Goal: Information Seeking & Learning: Learn about a topic

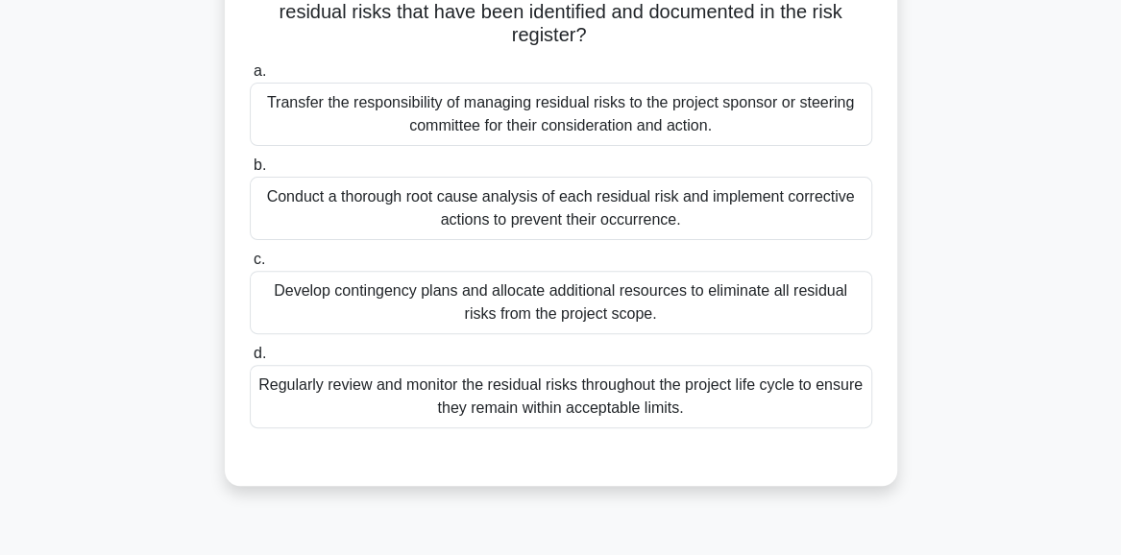
scroll to position [192, 0]
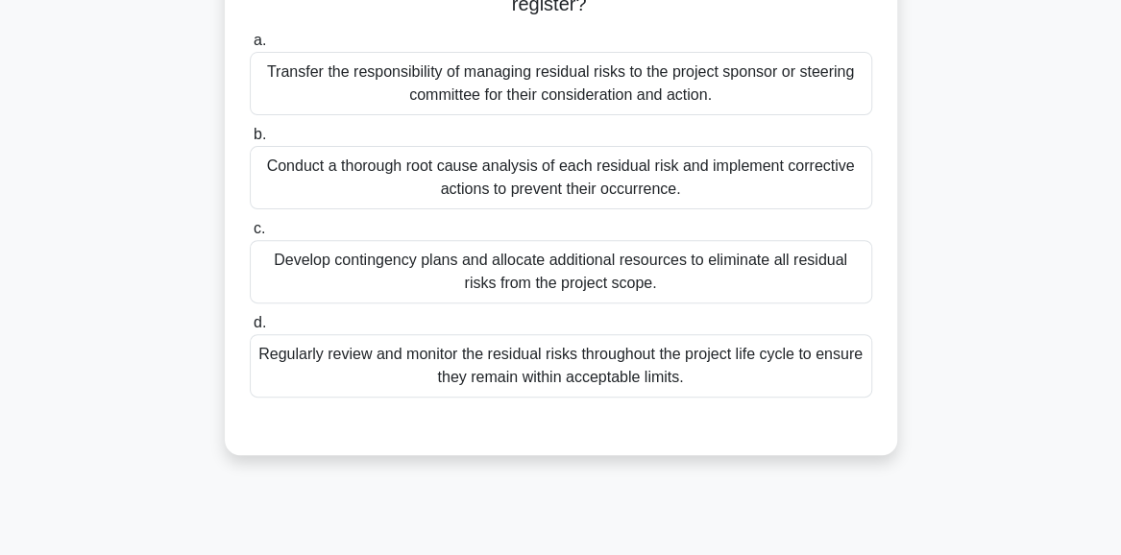
click at [582, 373] on div "Regularly review and monitor the residual risks throughout the project life cyc…" at bounding box center [561, 365] width 622 height 63
click at [250, 329] on input "d. Regularly review and monitor the residual risks throughout the project life …" at bounding box center [250, 323] width 0 height 12
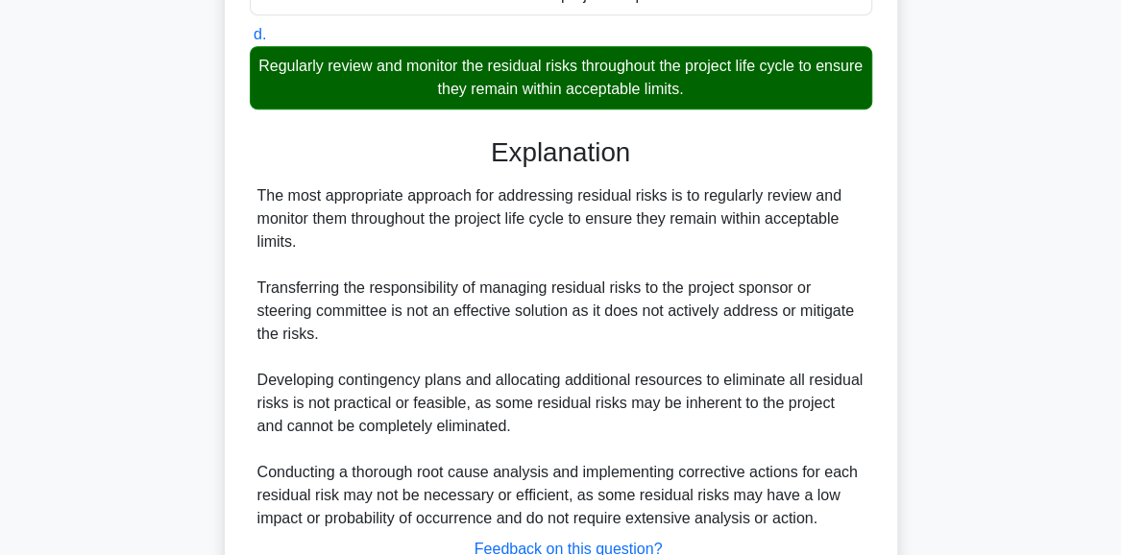
scroll to position [576, 0]
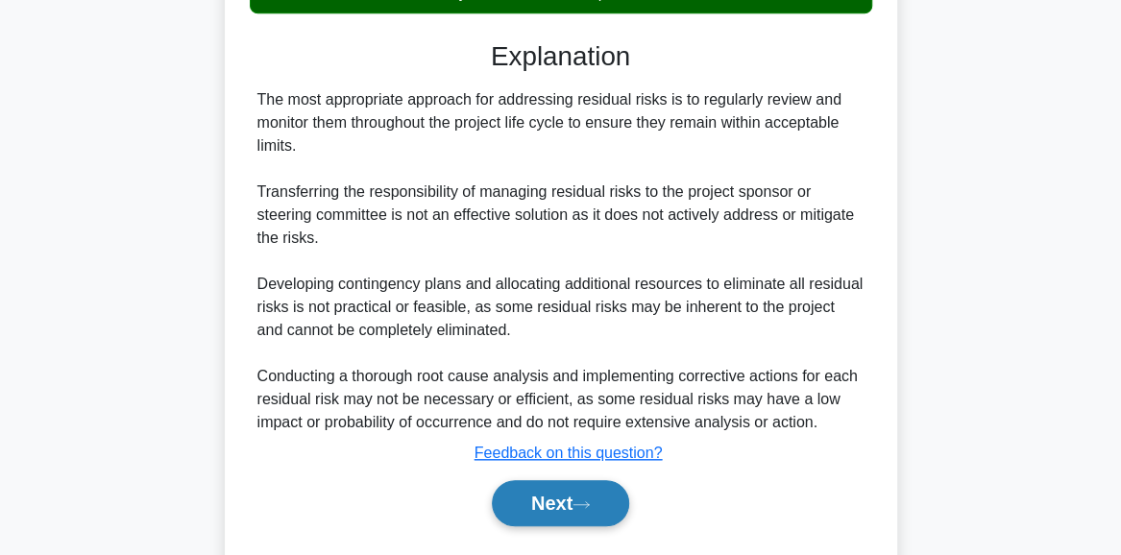
click at [576, 507] on button "Next" at bounding box center [560, 503] width 137 height 46
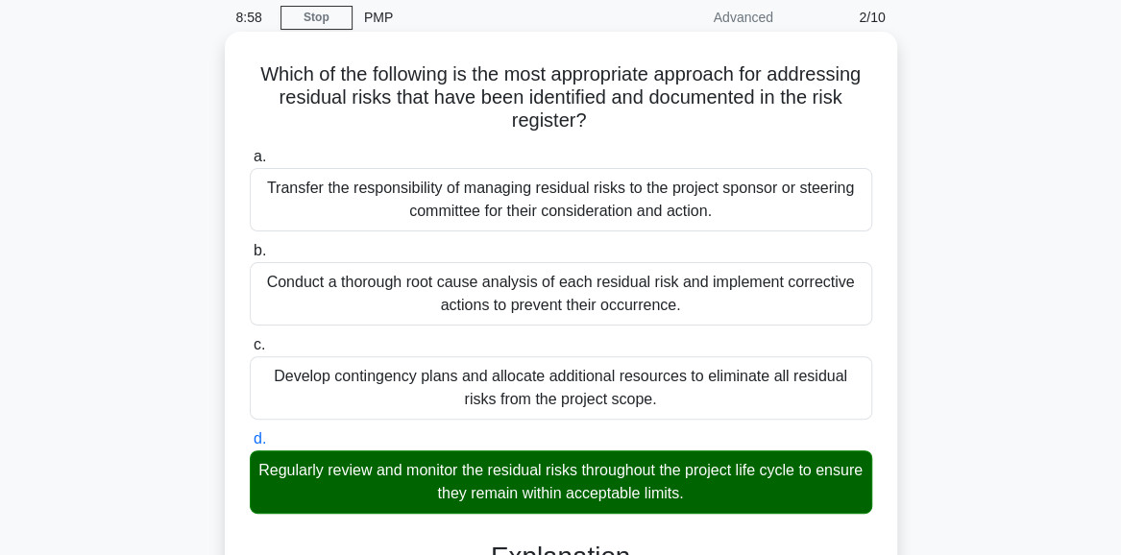
scroll to position [0, 0]
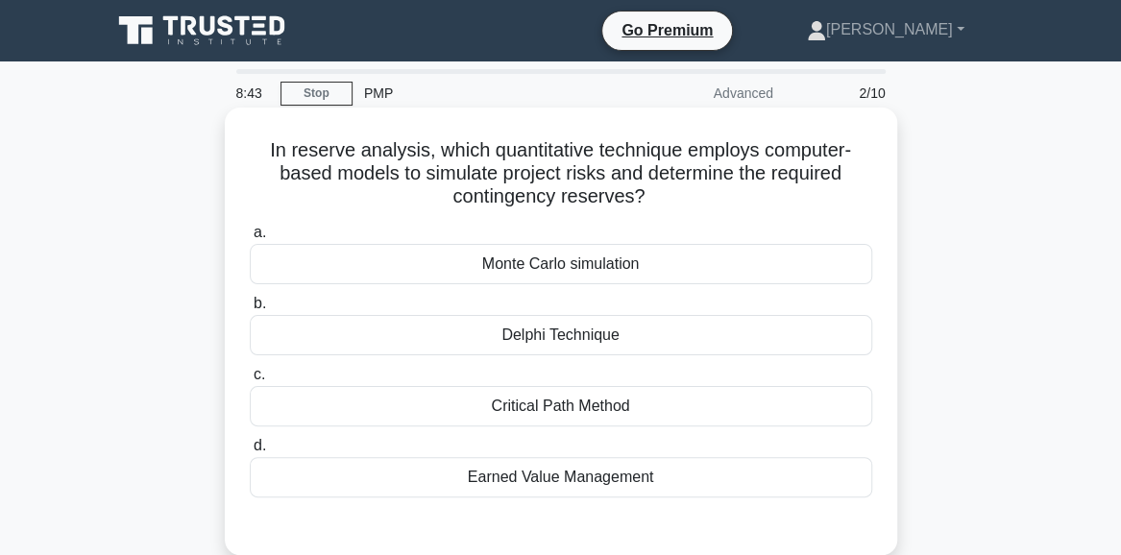
click at [580, 265] on div "Monte Carlo simulation" at bounding box center [561, 264] width 622 height 40
click at [250, 239] on input "a. Monte Carlo simulation" at bounding box center [250, 233] width 0 height 12
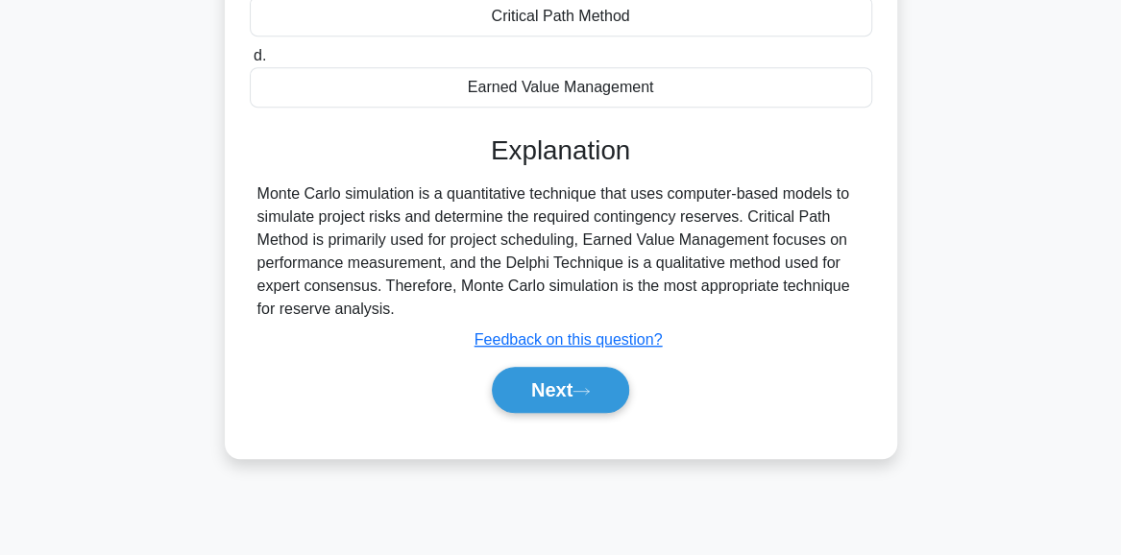
scroll to position [482, 0]
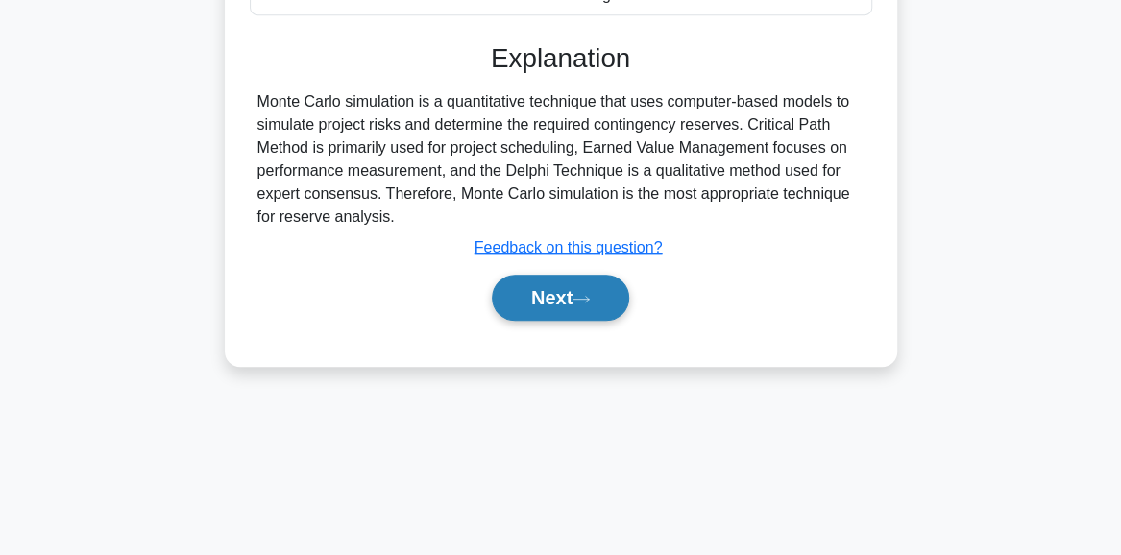
click at [552, 314] on button "Next" at bounding box center [560, 298] width 137 height 46
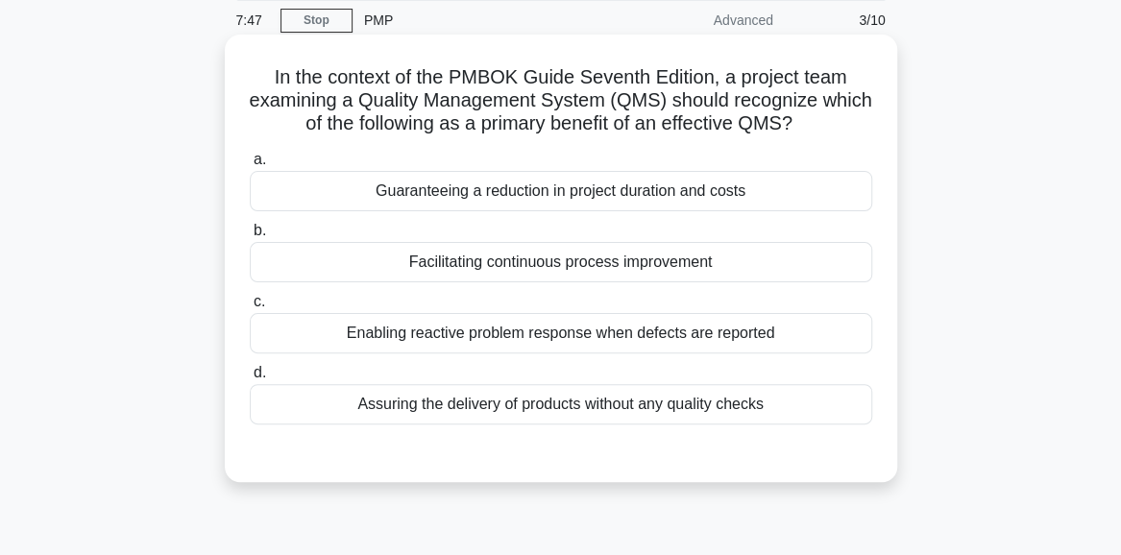
scroll to position [98, 0]
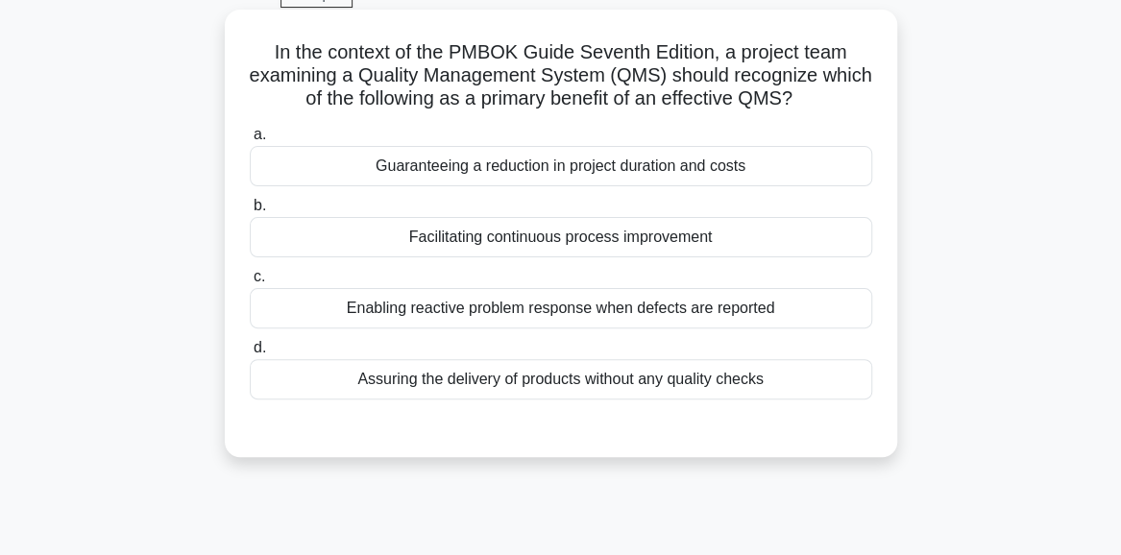
click at [506, 237] on div "Facilitating continuous process improvement" at bounding box center [561, 237] width 622 height 40
click at [250, 212] on input "b. Facilitating continuous process improvement" at bounding box center [250, 206] width 0 height 12
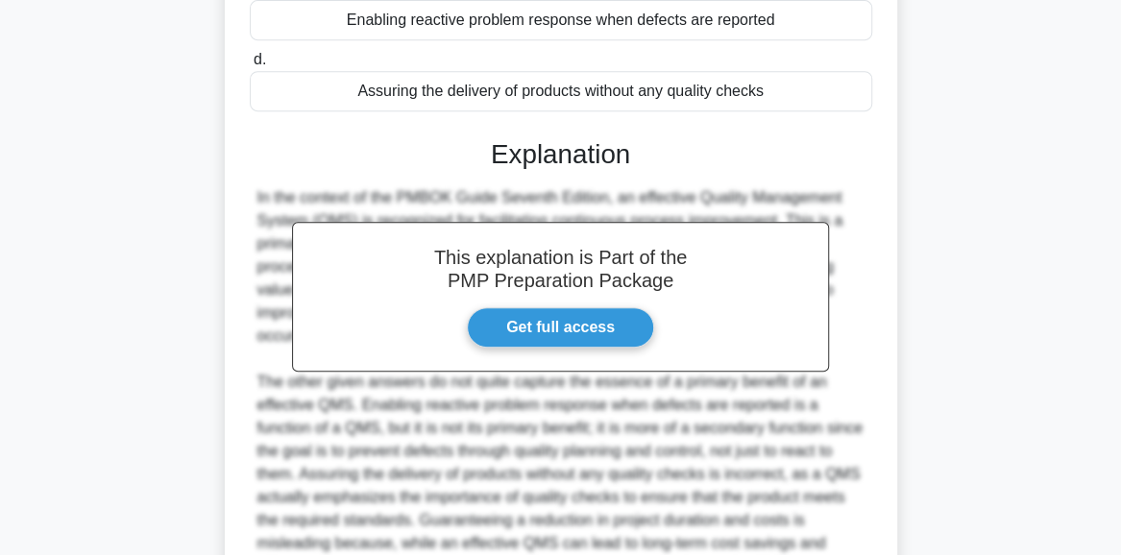
scroll to position [2, 0]
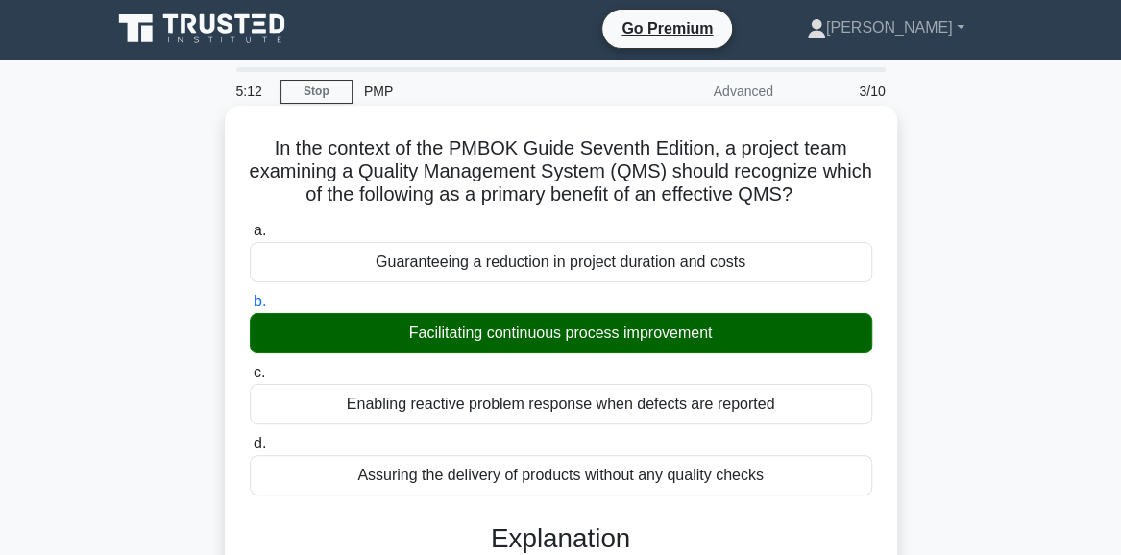
drag, startPoint x: 265, startPoint y: 143, endPoint x: 778, endPoint y: 477, distance: 612.2
copy div "In the context of the PMBOK Guide Seventh Edition, a project team examining a Q…"
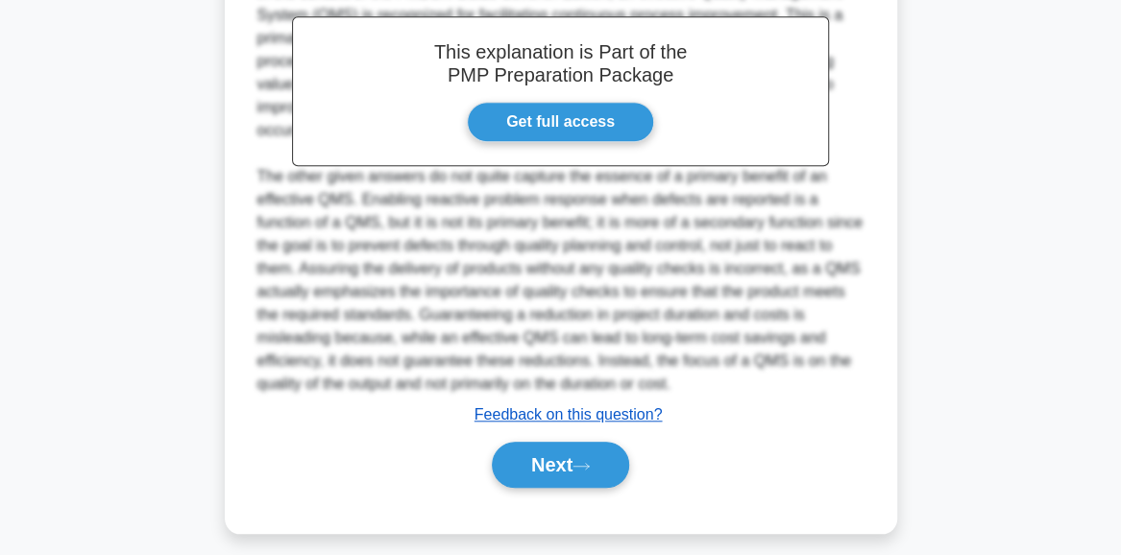
scroll to position [603, 0]
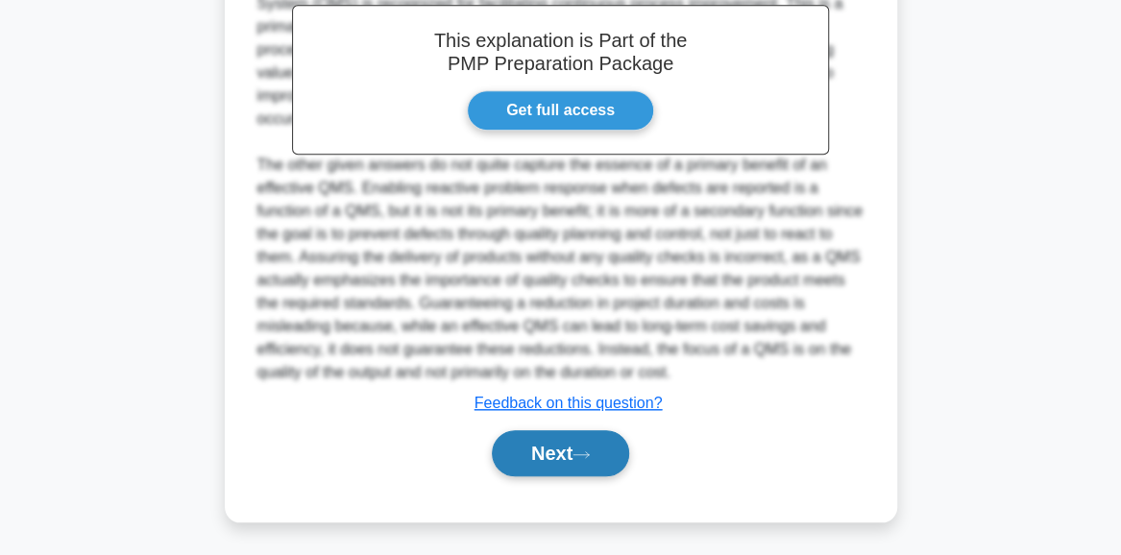
click at [546, 454] on button "Next" at bounding box center [560, 453] width 137 height 46
click at [533, 454] on button "Next" at bounding box center [560, 453] width 137 height 46
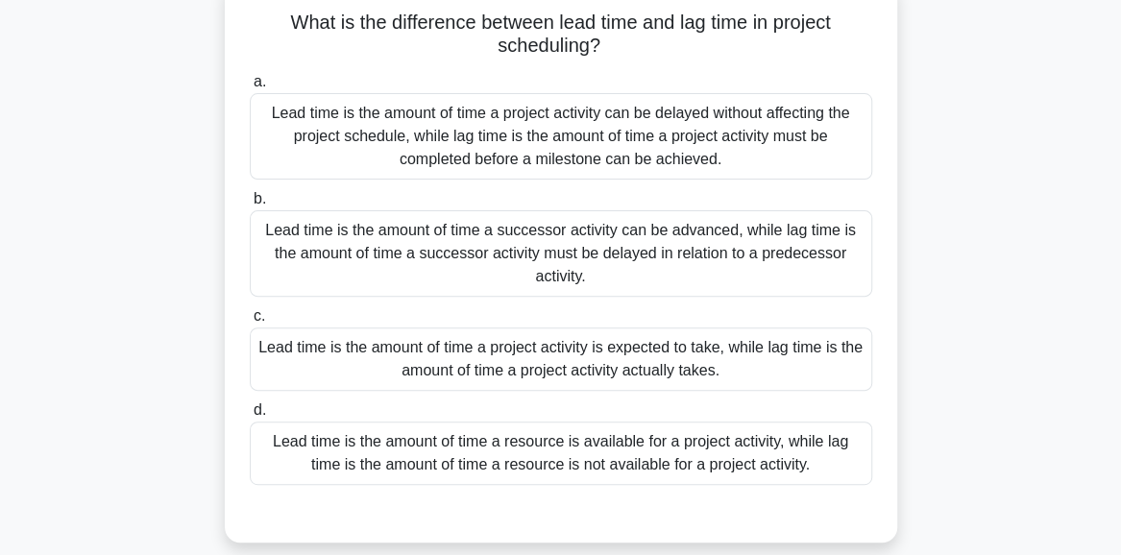
scroll to position [98, 0]
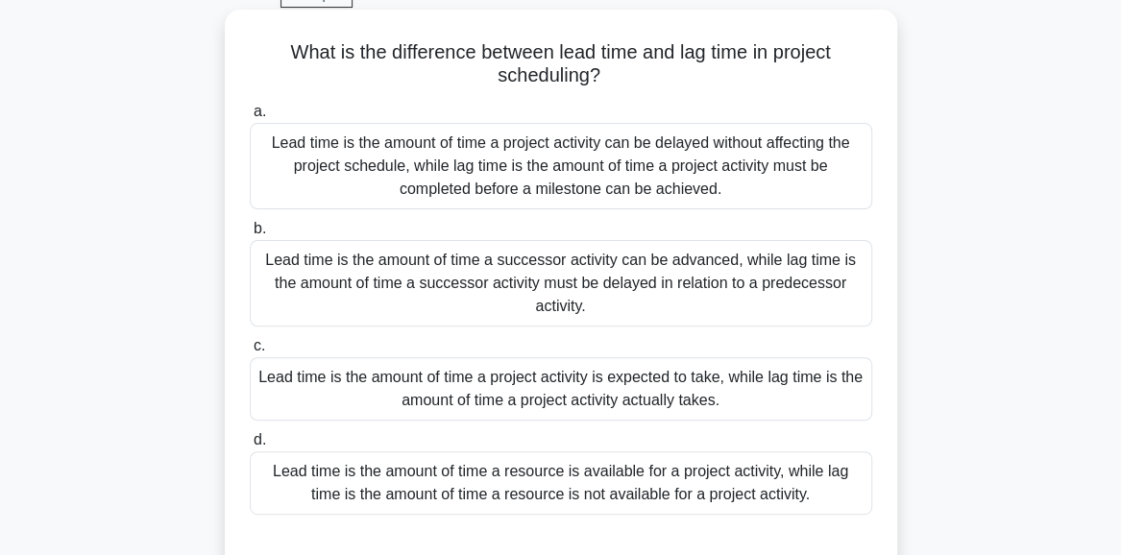
click at [707, 251] on div "Lead time is the amount of time a successor activity can be advanced, while lag…" at bounding box center [561, 283] width 622 height 86
click at [250, 235] on input "b. Lead time is the amount of time a successor activity can be advanced, while …" at bounding box center [250, 229] width 0 height 12
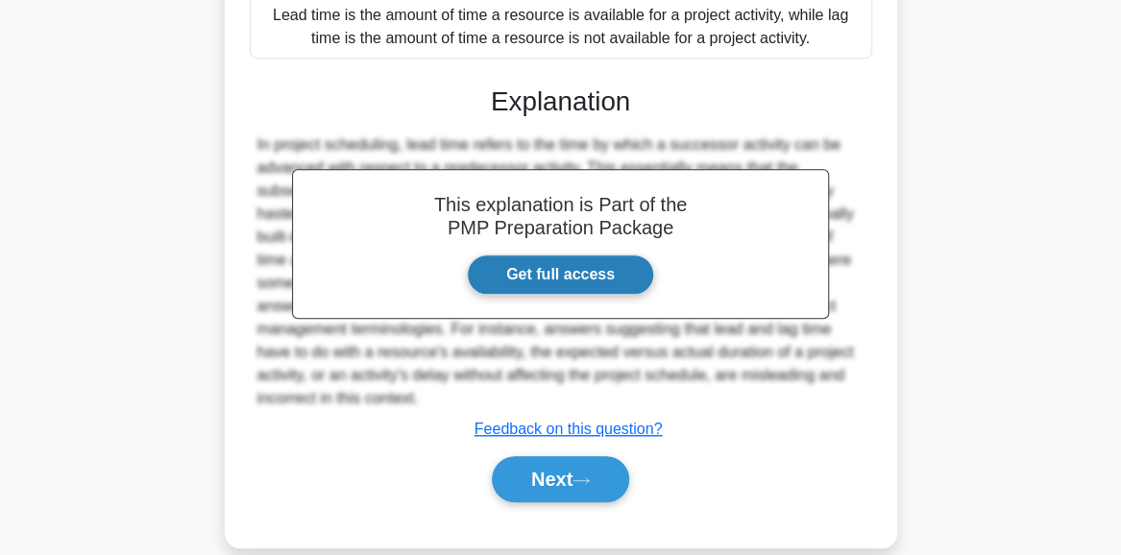
scroll to position [580, 0]
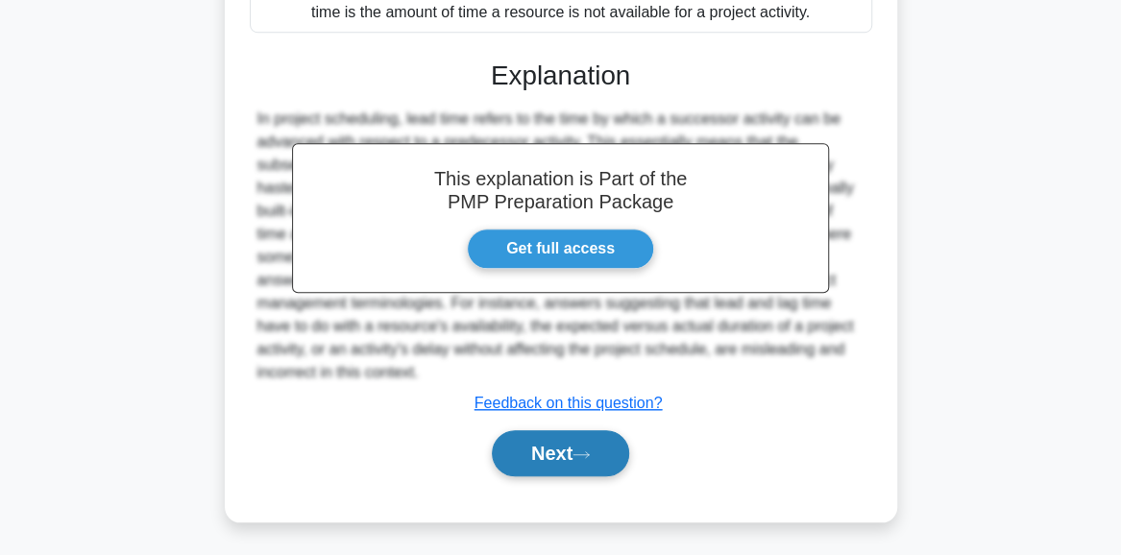
click at [546, 448] on button "Next" at bounding box center [560, 453] width 137 height 46
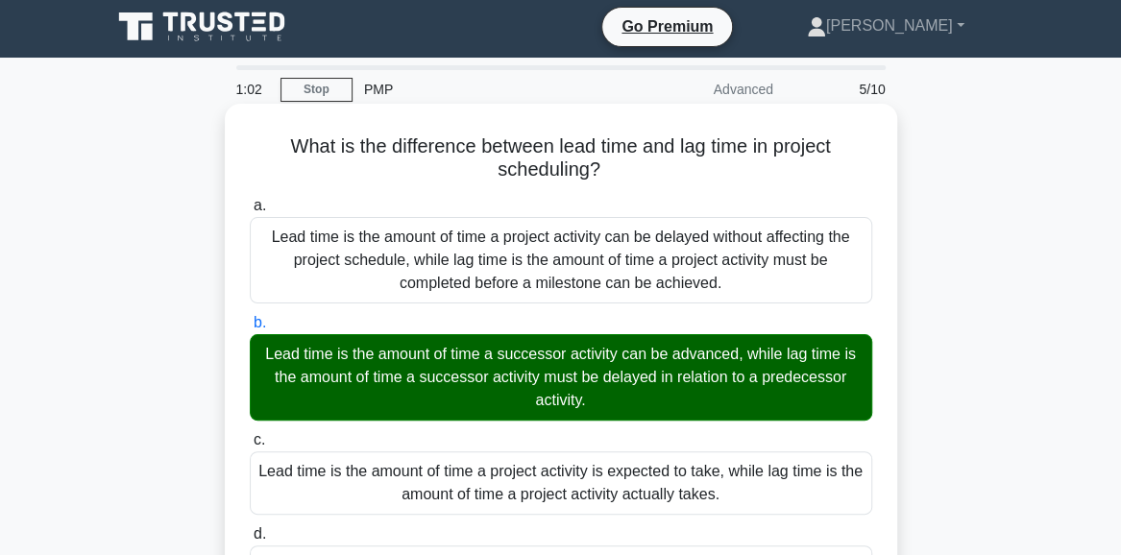
scroll to position [0, 0]
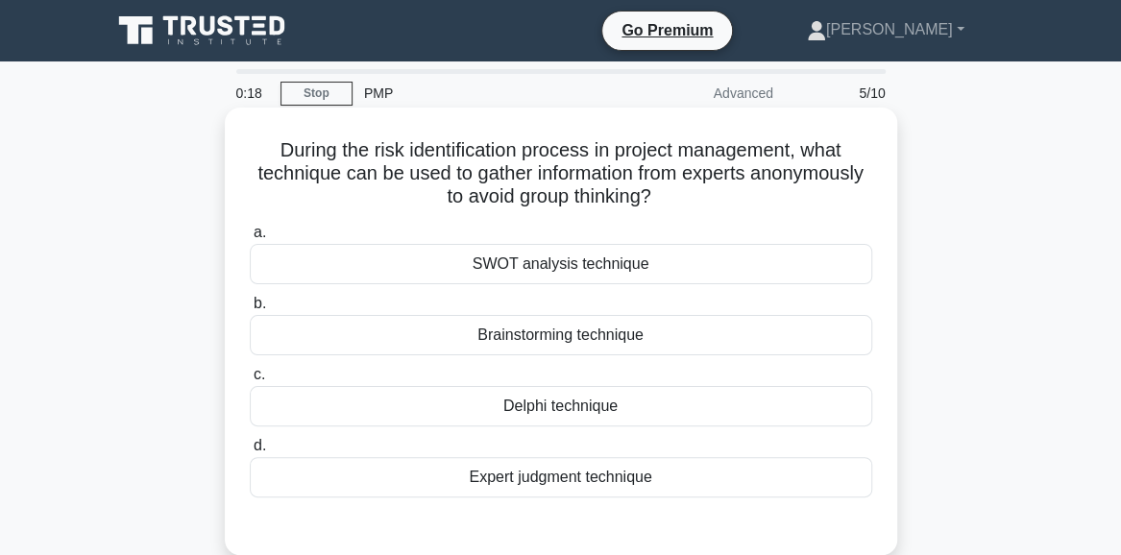
click at [561, 413] on div "Delphi technique" at bounding box center [561, 406] width 622 height 40
click at [250, 381] on input "c. Delphi technique" at bounding box center [250, 375] width 0 height 12
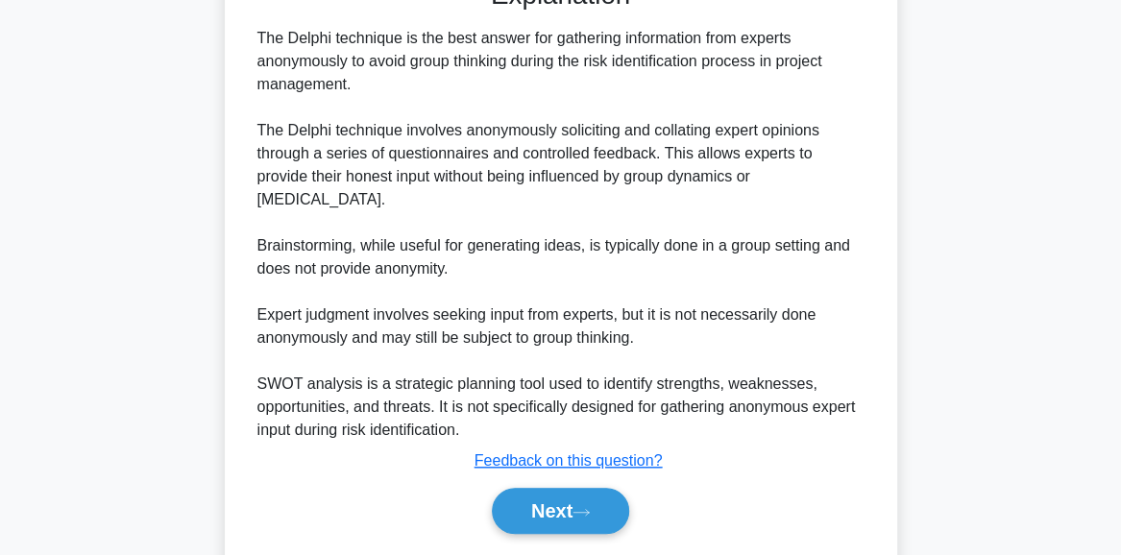
scroll to position [576, 0]
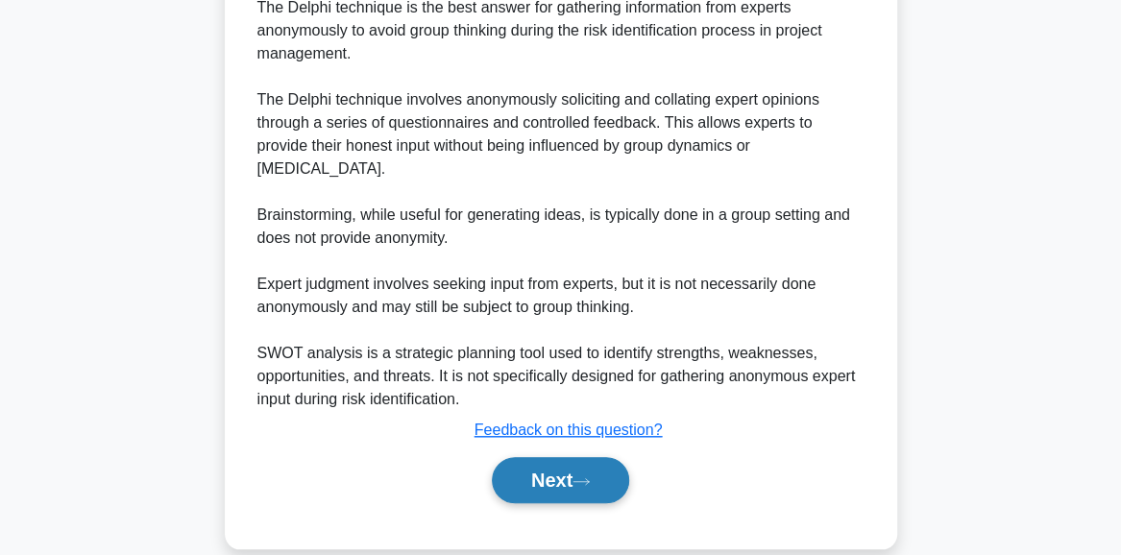
click at [544, 458] on button "Next" at bounding box center [560, 480] width 137 height 46
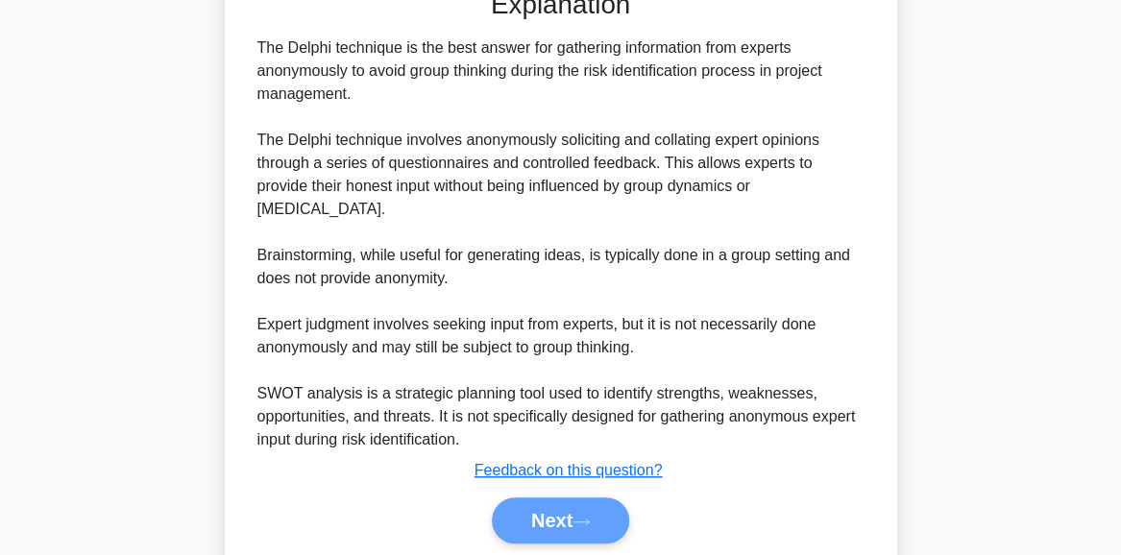
scroll to position [580, 0]
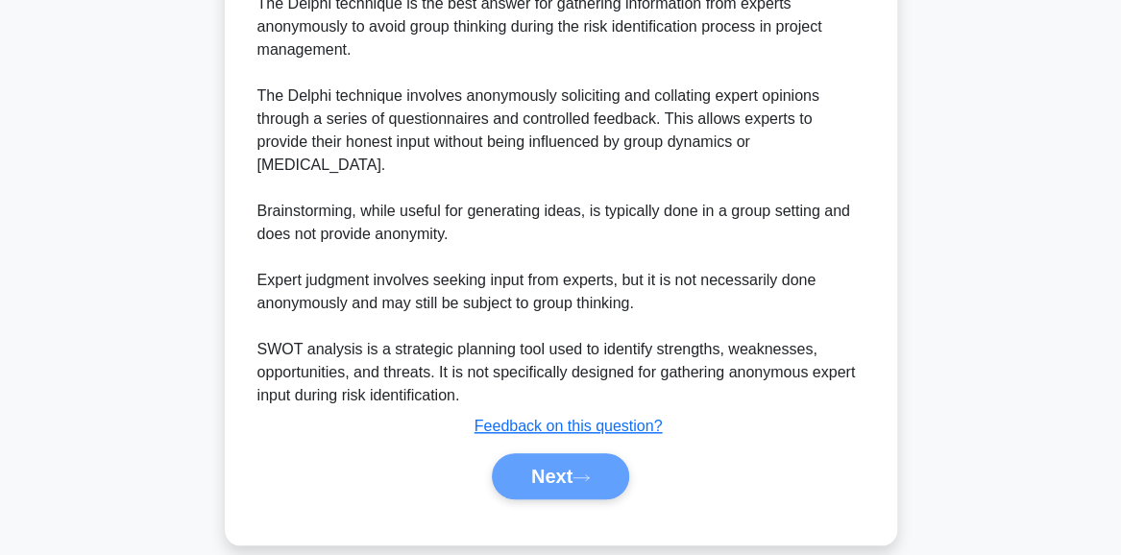
click at [524, 453] on div "Next" at bounding box center [561, 476] width 630 height 46
click at [589, 453] on div "Next" at bounding box center [561, 476] width 630 height 46
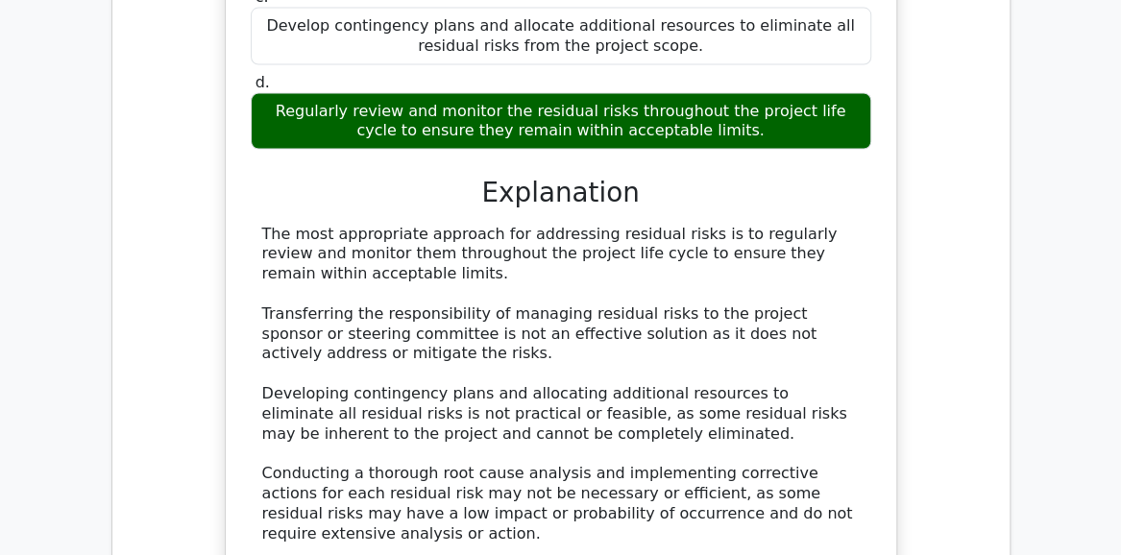
scroll to position [1286, 0]
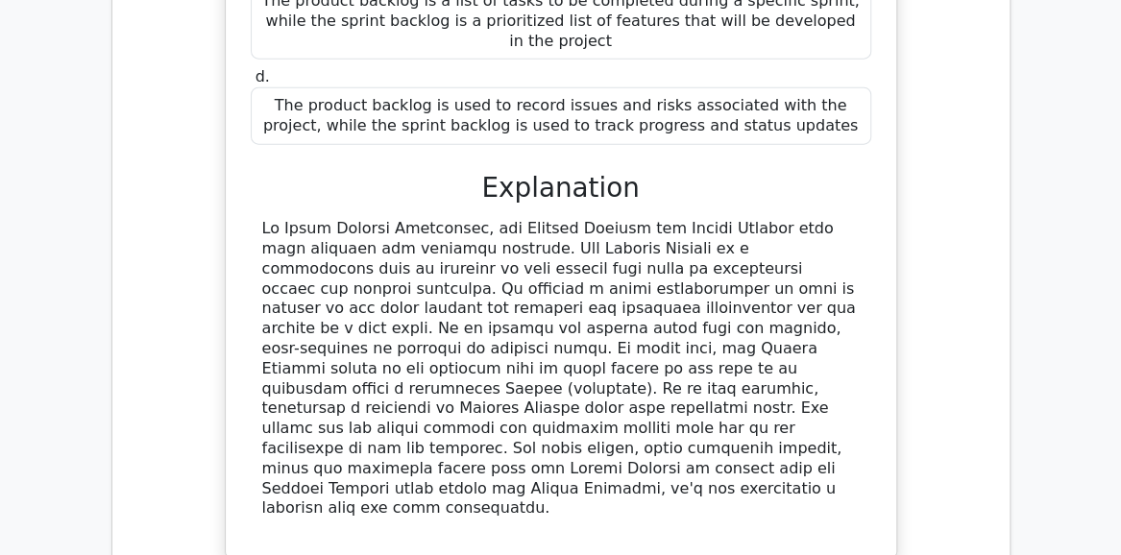
scroll to position [2305, 0]
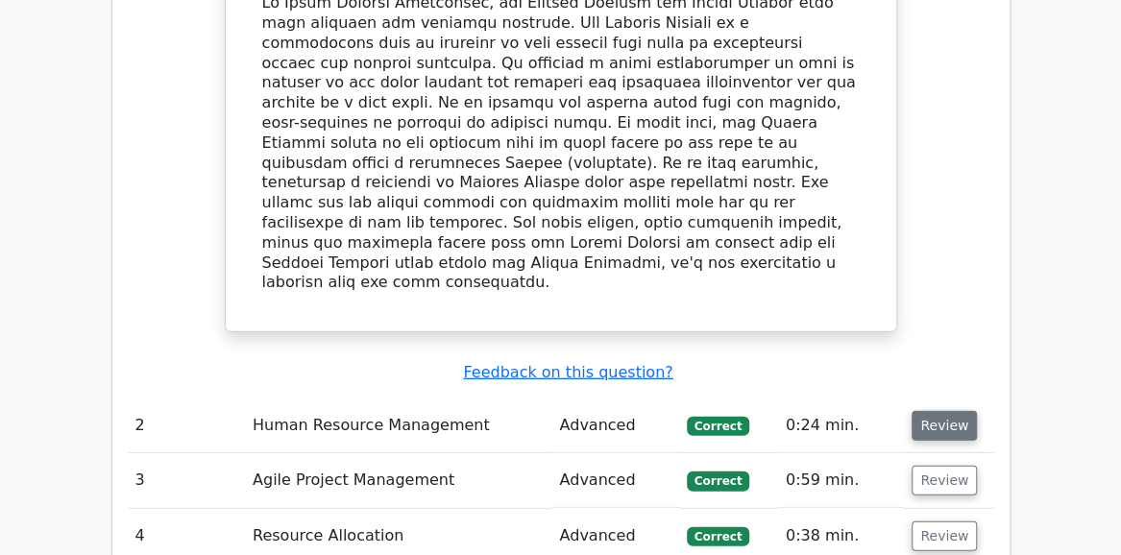
click at [944, 411] on button "Review" at bounding box center [943, 426] width 65 height 30
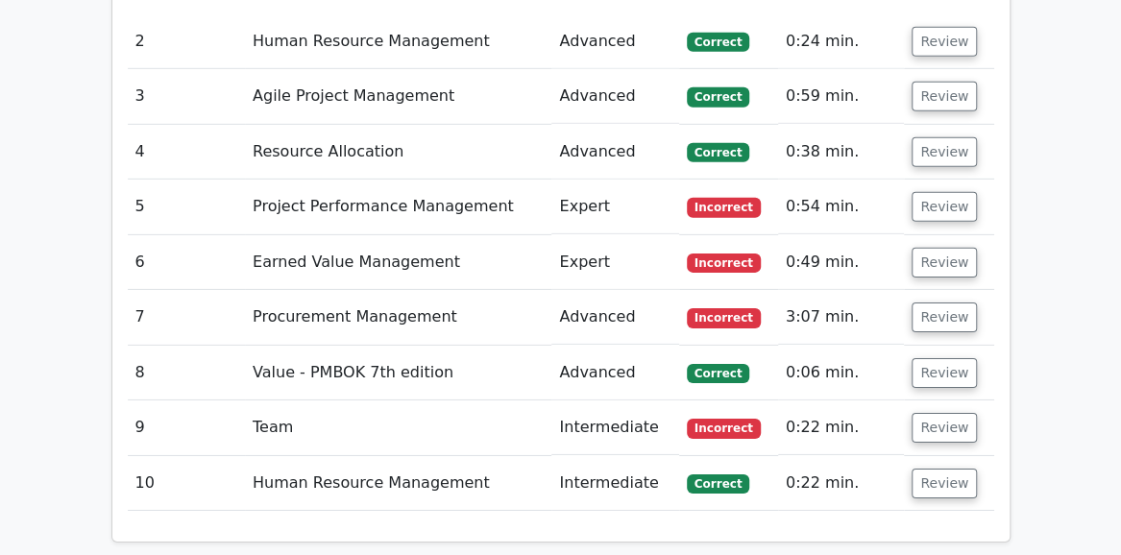
scroll to position [2497, 0]
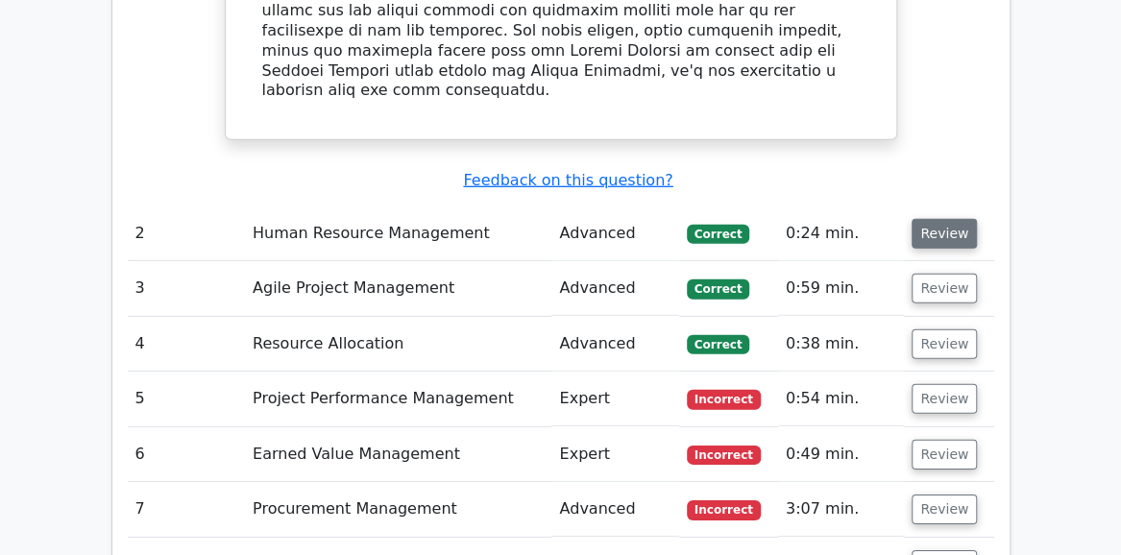
click at [922, 219] on button "Review" at bounding box center [943, 234] width 65 height 30
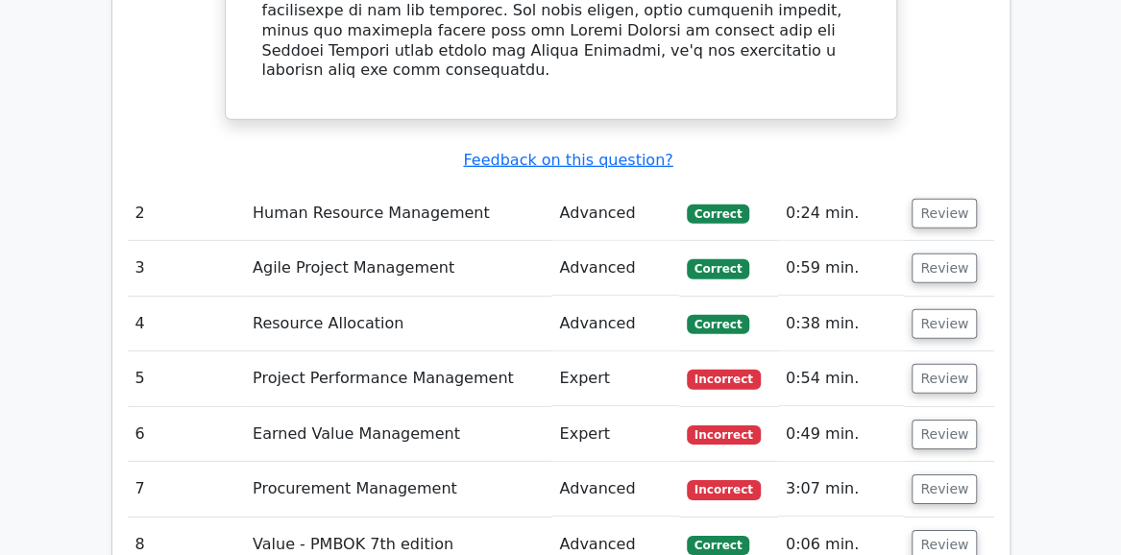
scroll to position [2401, 0]
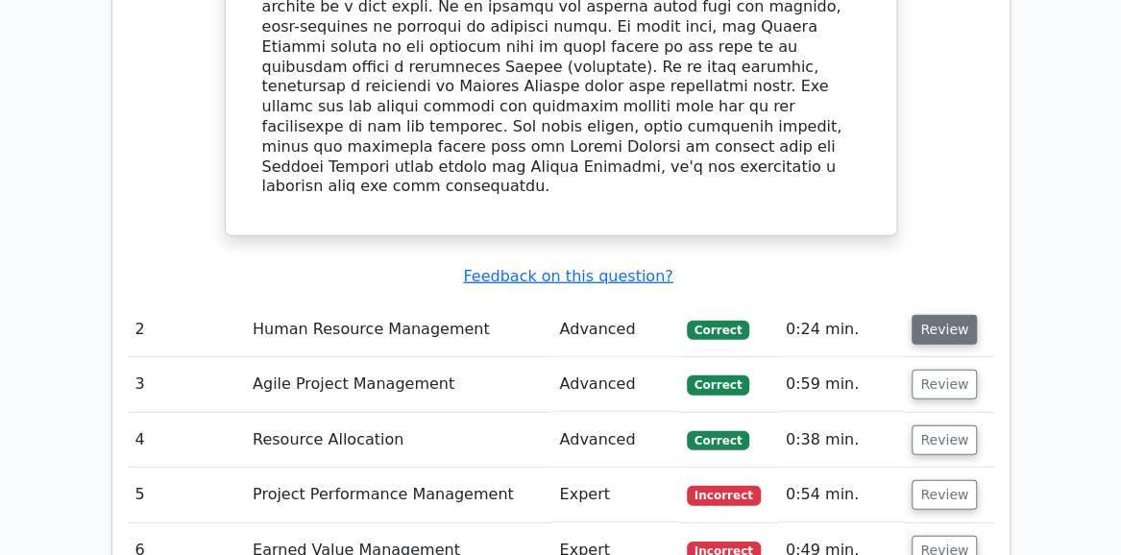
click at [932, 315] on button "Review" at bounding box center [943, 330] width 65 height 30
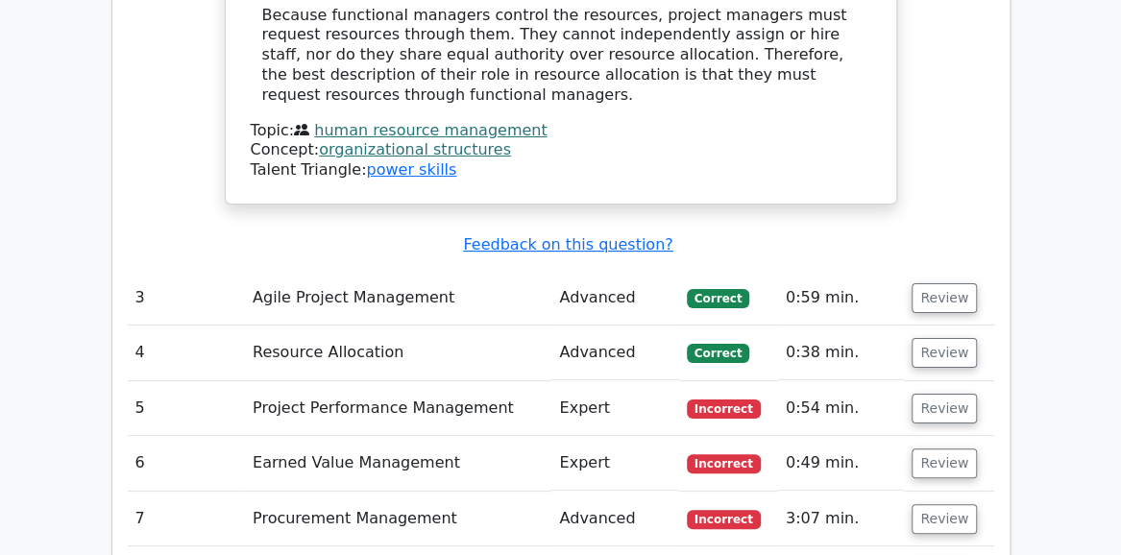
scroll to position [3362, 0]
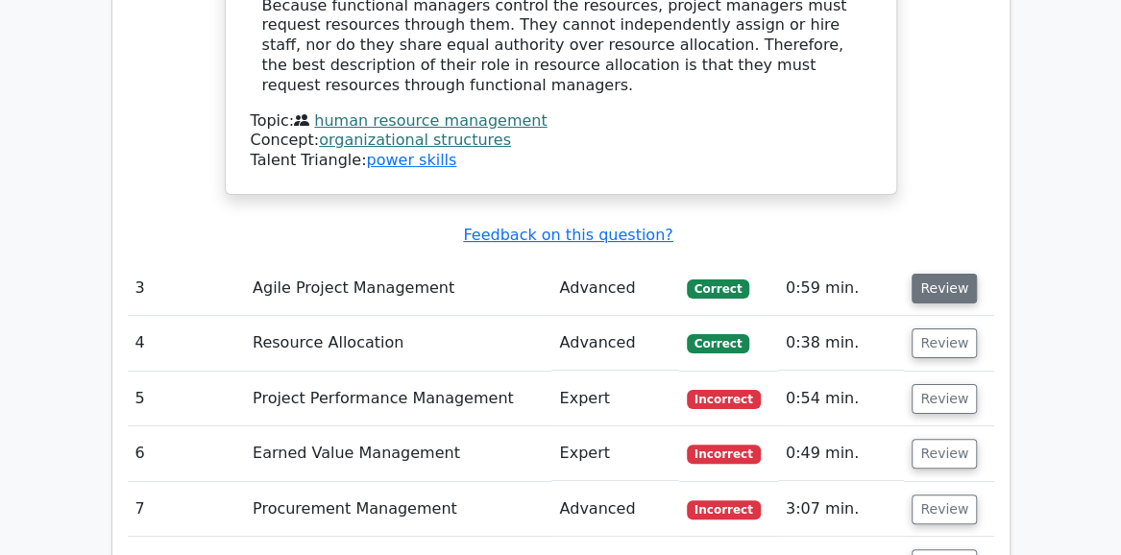
click at [923, 274] on button "Review" at bounding box center [943, 289] width 65 height 30
click at [937, 274] on button "Review" at bounding box center [943, 289] width 65 height 30
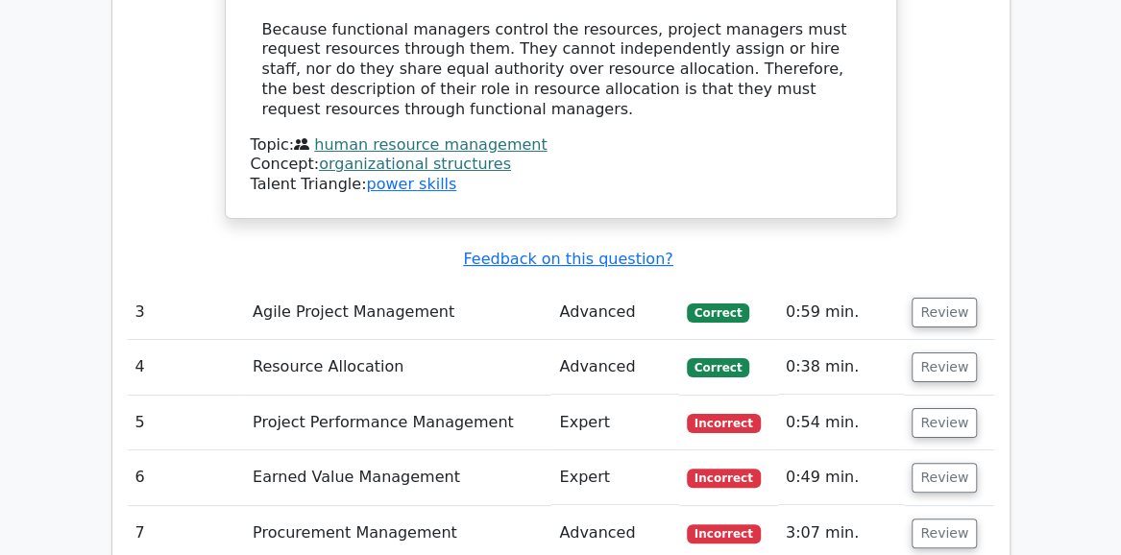
scroll to position [3364, 0]
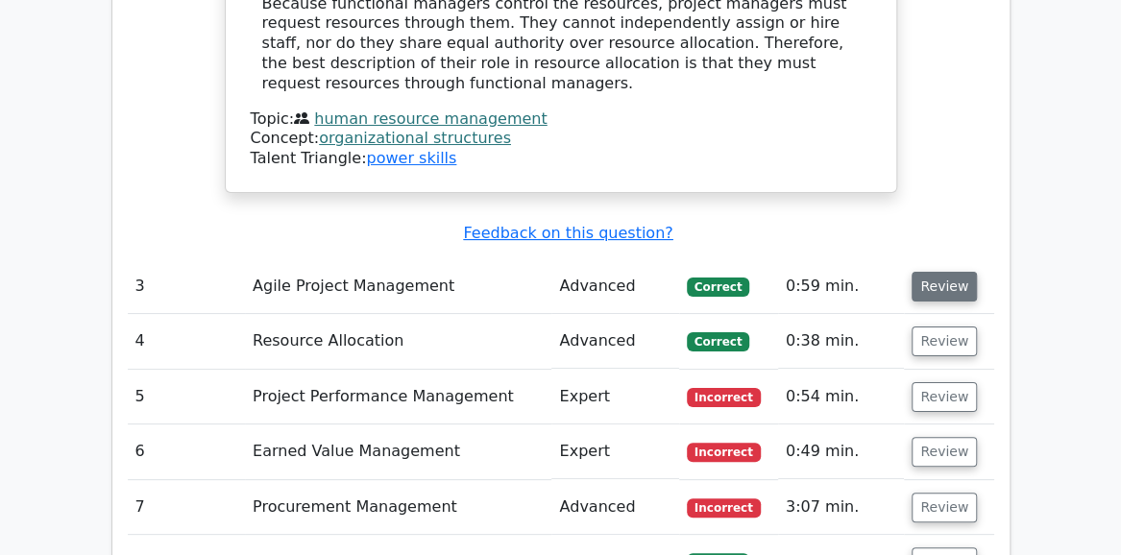
click at [936, 272] on button "Review" at bounding box center [943, 287] width 65 height 30
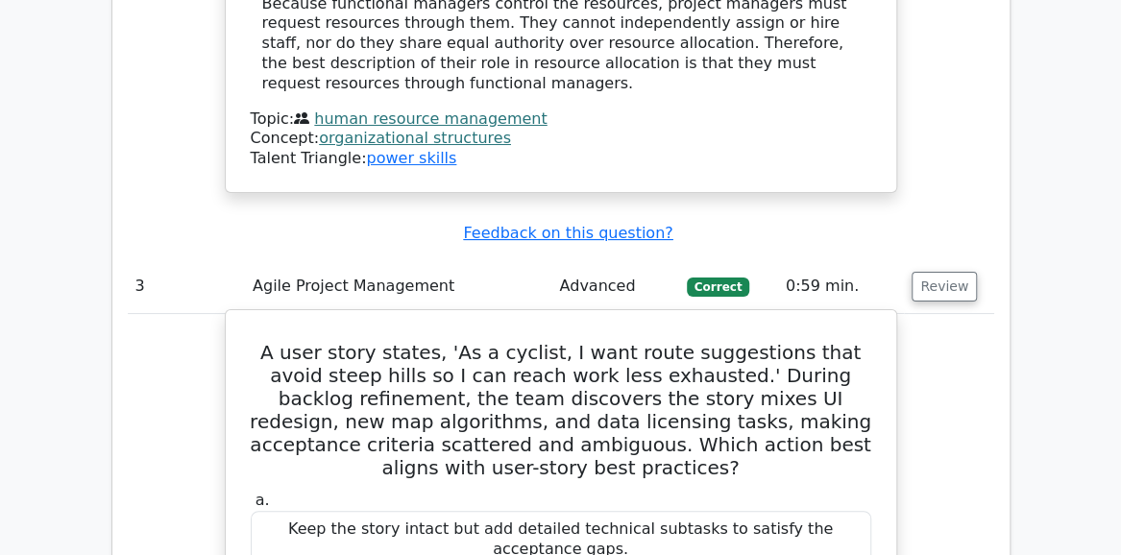
click at [265, 341] on h5 "A user story states, 'As a cyclist, I want route suggestions that avoid steep h…" at bounding box center [561, 410] width 624 height 138
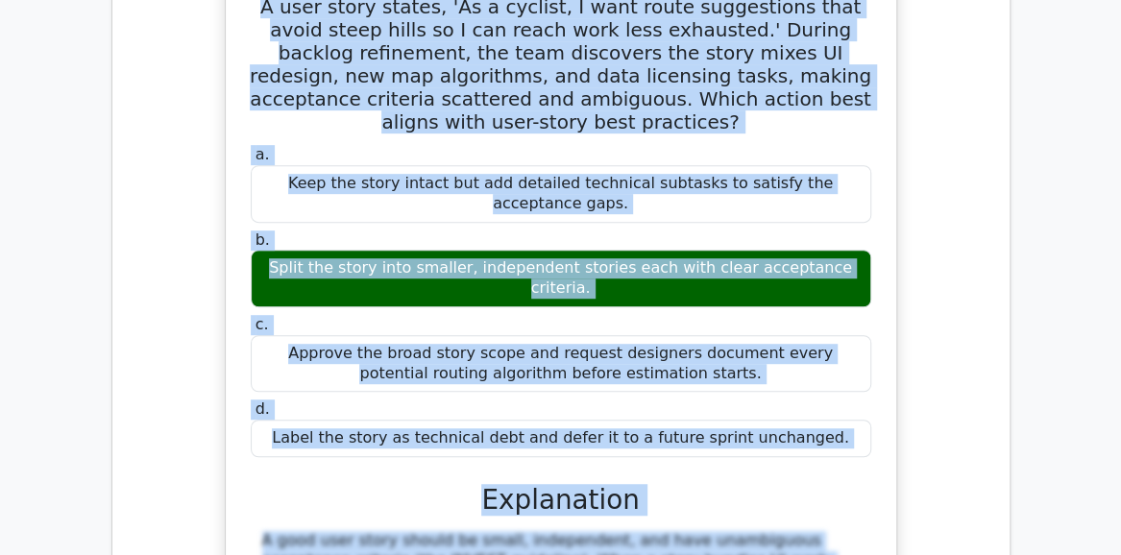
scroll to position [3776, 0]
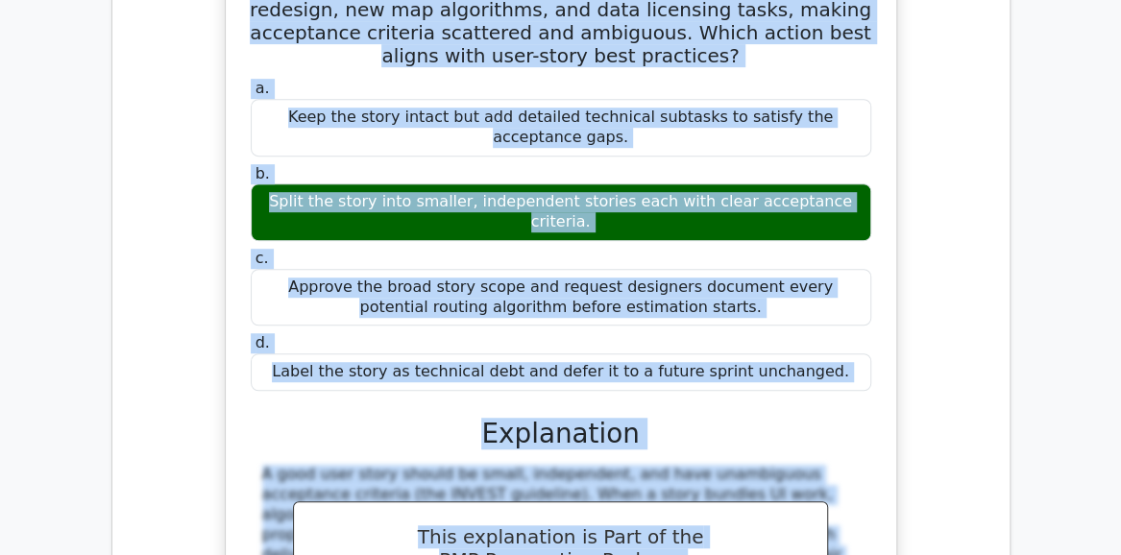
drag, startPoint x: 270, startPoint y: 164, endPoint x: 836, endPoint y: 149, distance: 565.9
click at [836, 149] on div "A user story states, 'As a cyclist, I want route suggestions that avoid steep h…" at bounding box center [560, 380] width 655 height 949
copy div "A user story states, 'As a cyclist, I want route suggestions that avoid steep h…"
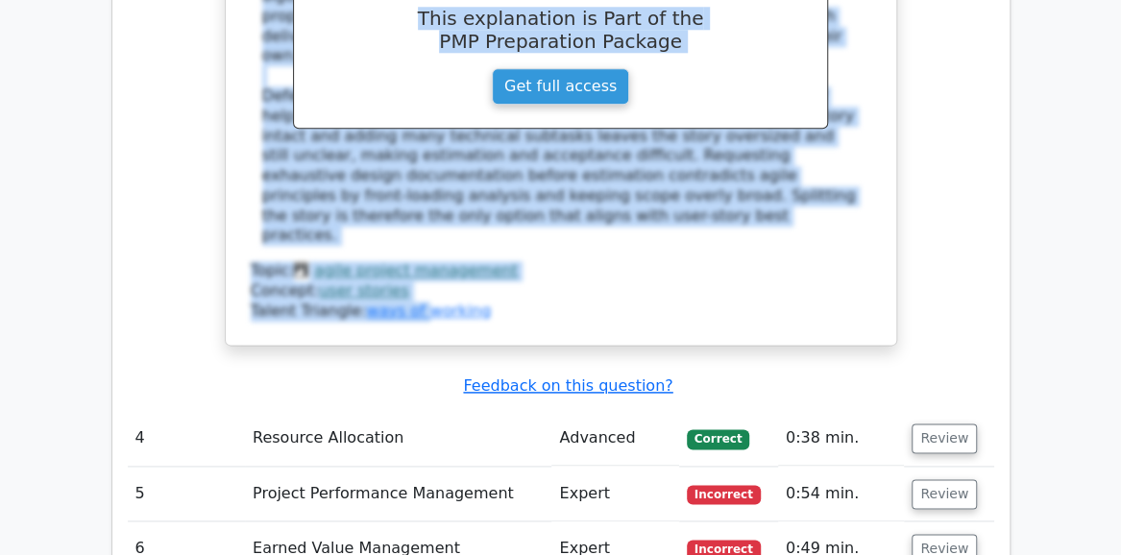
scroll to position [4256, 0]
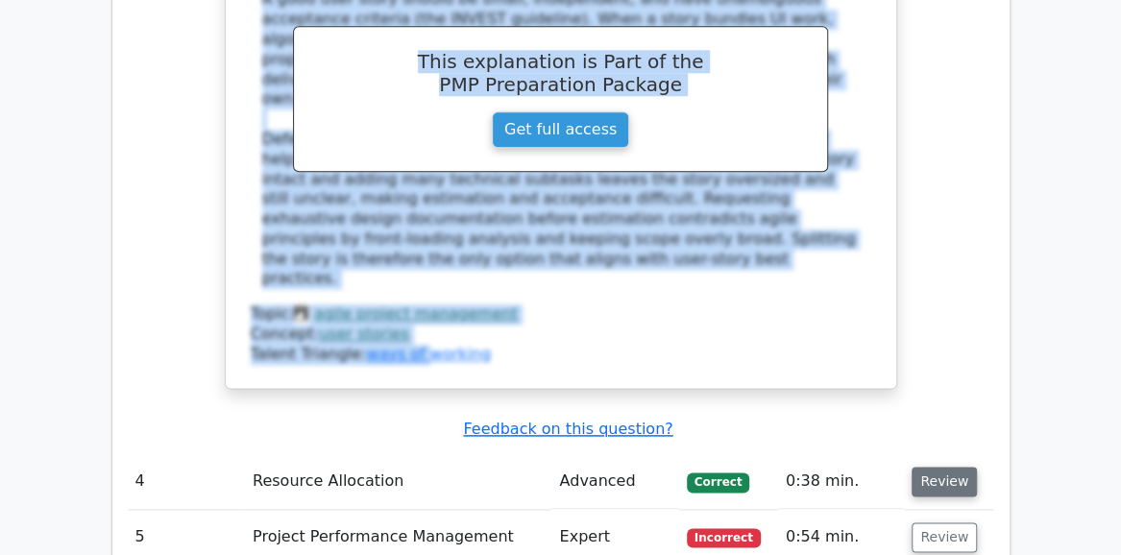
click at [924, 467] on button "Review" at bounding box center [943, 482] width 65 height 30
click at [937, 467] on button "Review" at bounding box center [943, 482] width 65 height 30
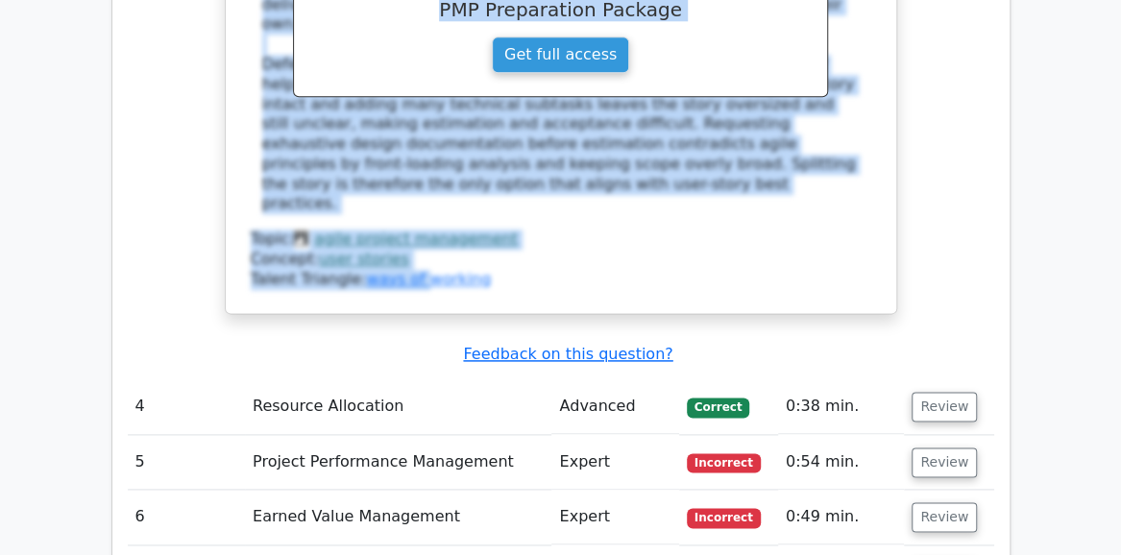
scroll to position [4325, 0]
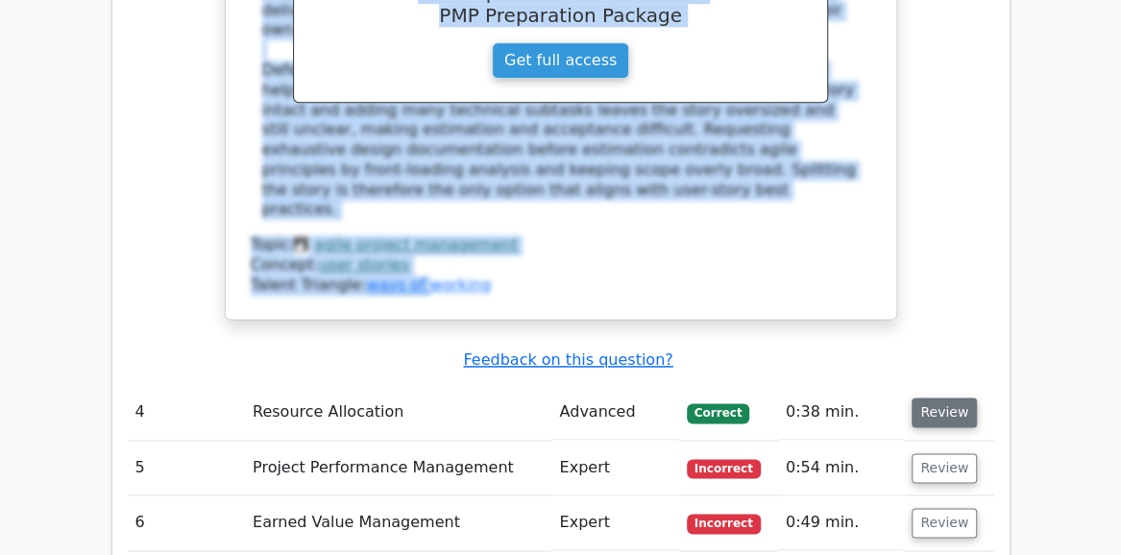
click at [937, 398] on button "Review" at bounding box center [943, 413] width 65 height 30
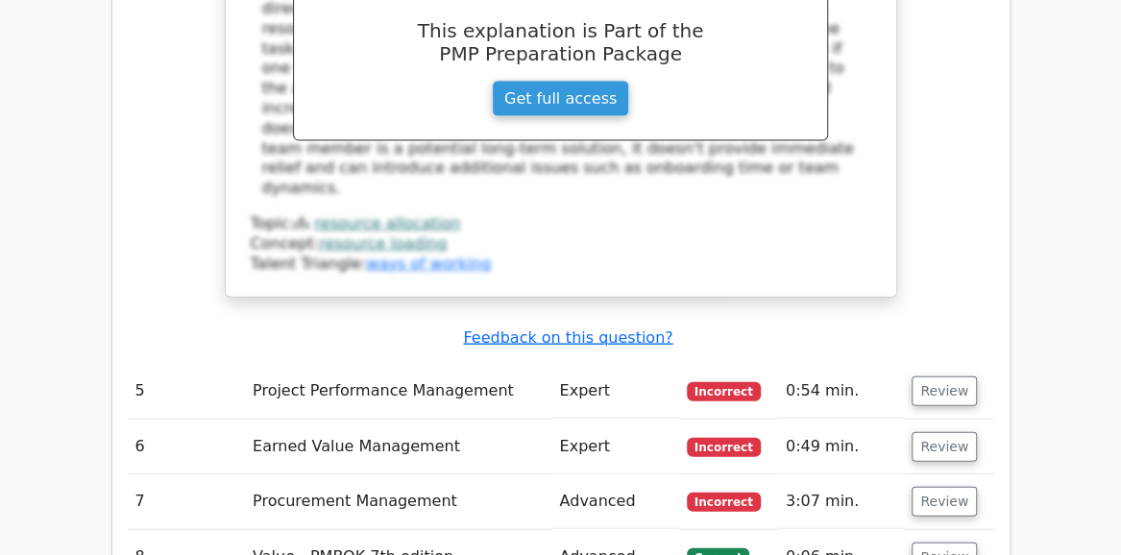
scroll to position [5285, 0]
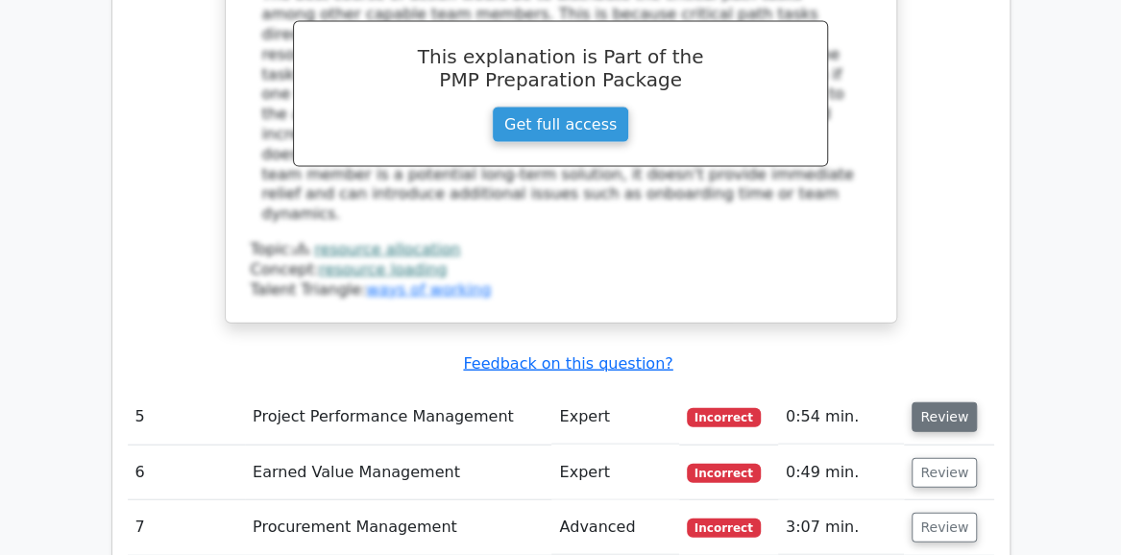
click at [935, 402] on button "Review" at bounding box center [943, 417] width 65 height 30
click at [929, 402] on button "Review" at bounding box center [943, 417] width 65 height 30
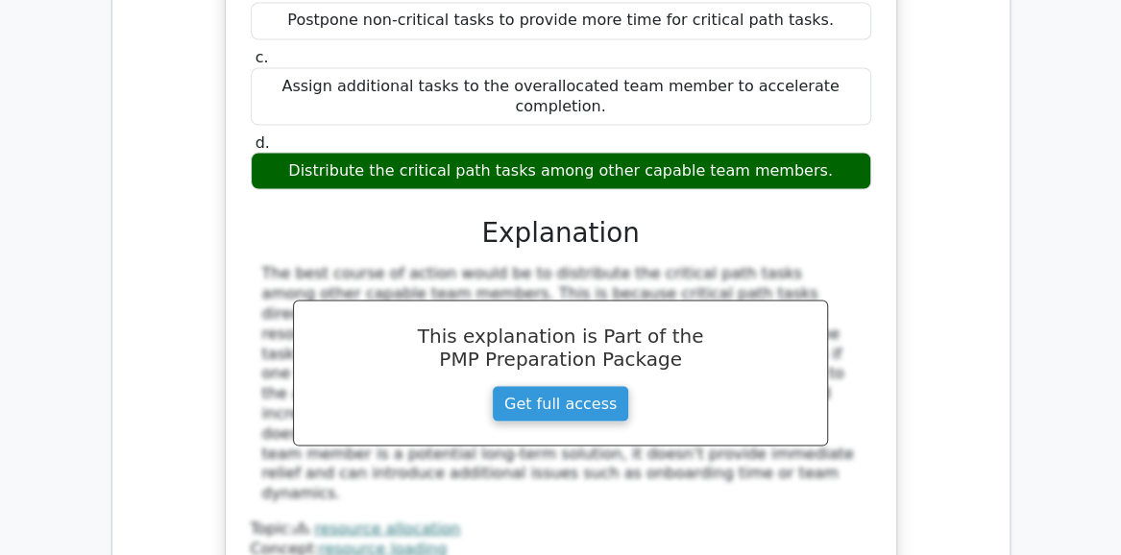
scroll to position [5093, 0]
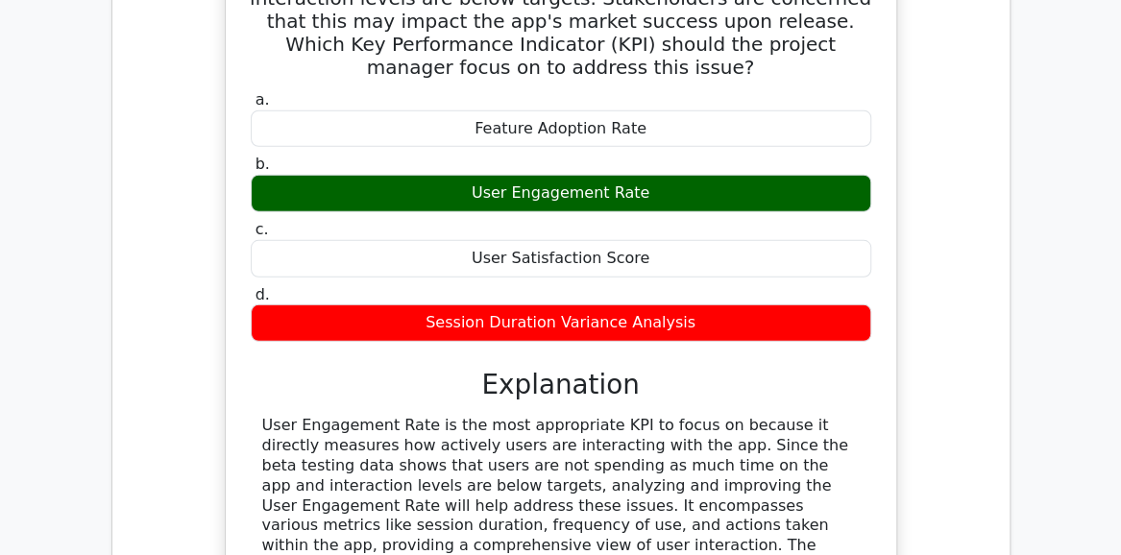
scroll to position [5955, 0]
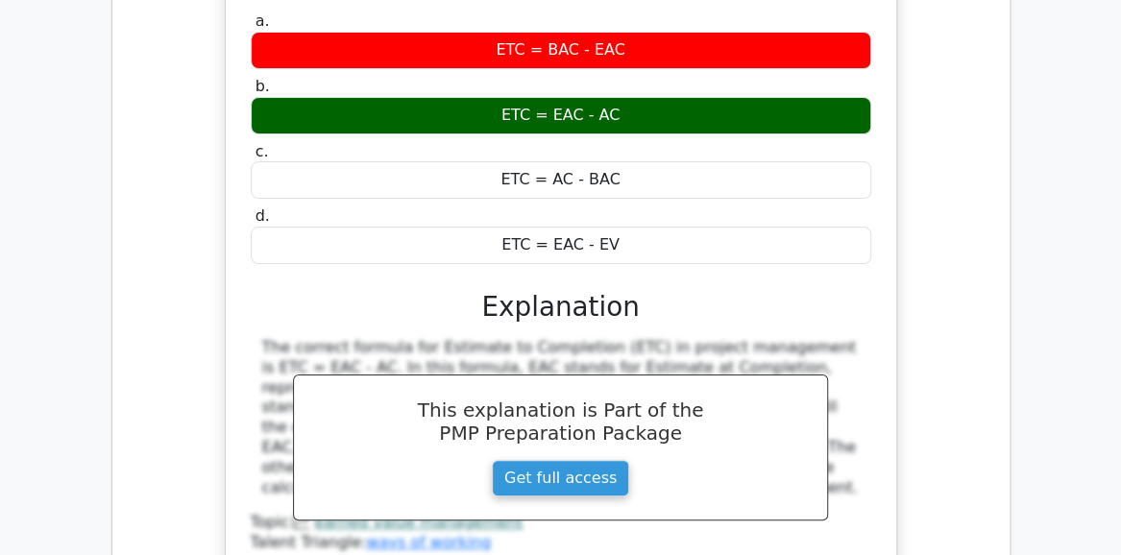
scroll to position [6819, 0]
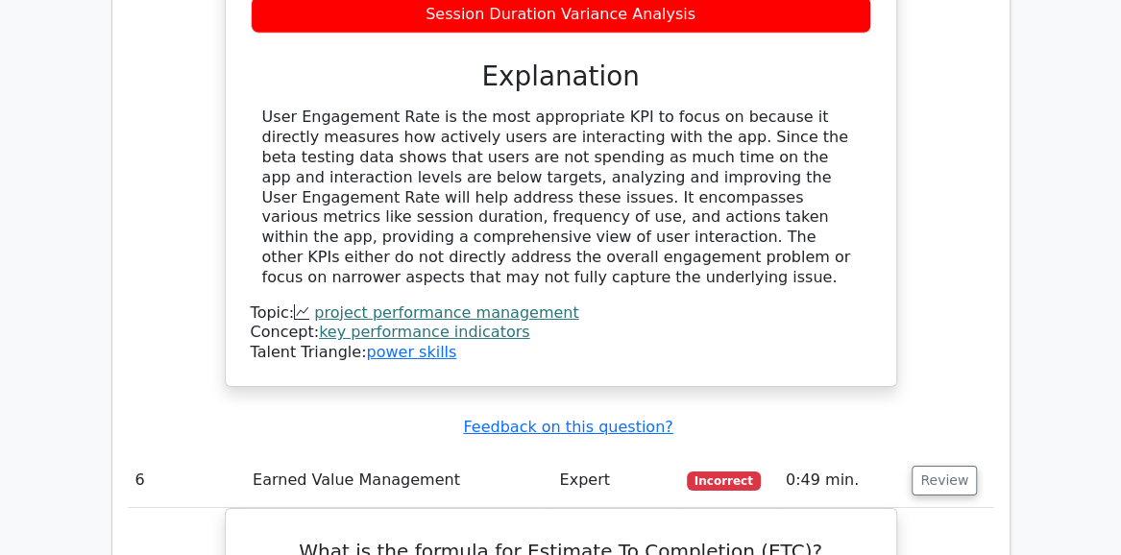
scroll to position [6147, 0]
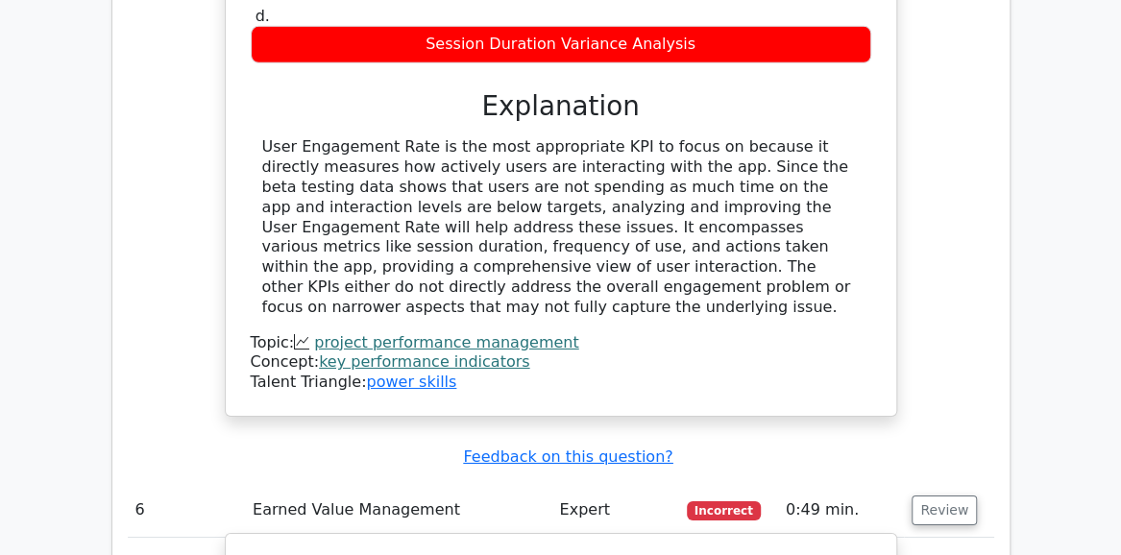
drag, startPoint x: 318, startPoint y: 163, endPoint x: 646, endPoint y: 424, distance: 419.1
copy div "What is the formula for Estimate To Completion (ETC)? a. ETC = BAC - EAC b. ETC…"
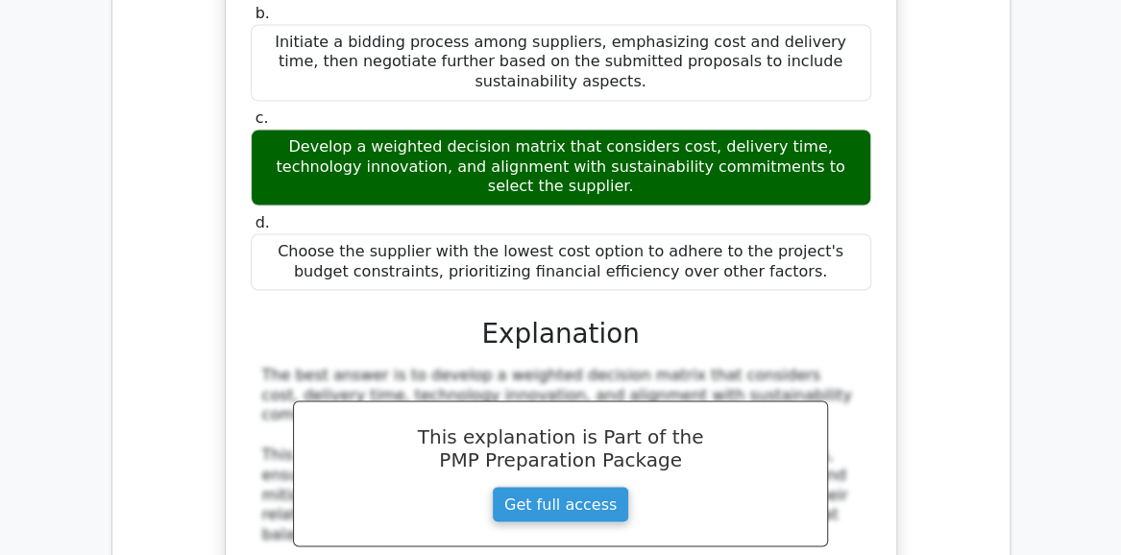
scroll to position [8260, 0]
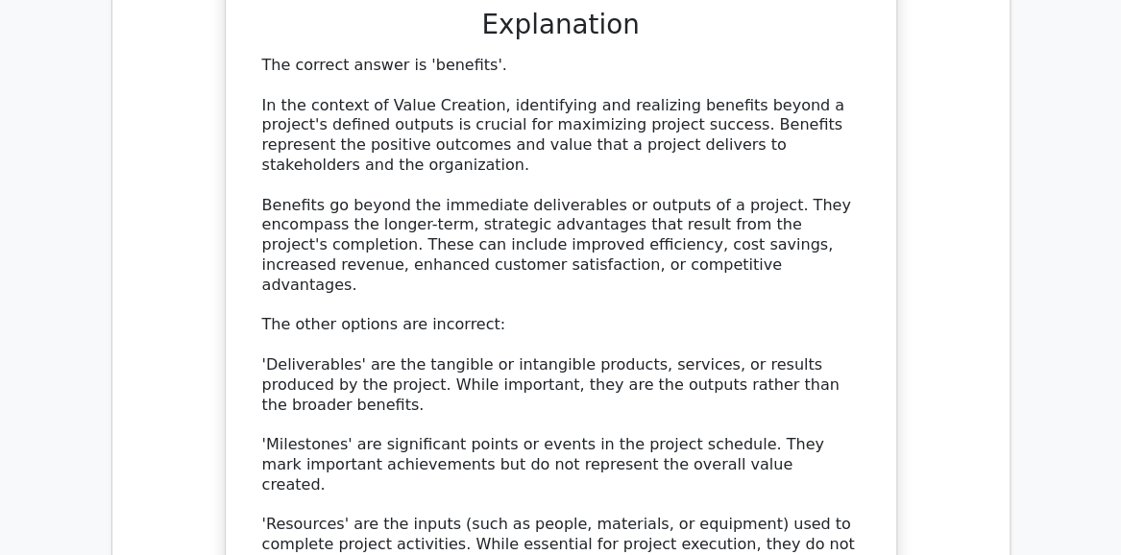
scroll to position [9605, 0]
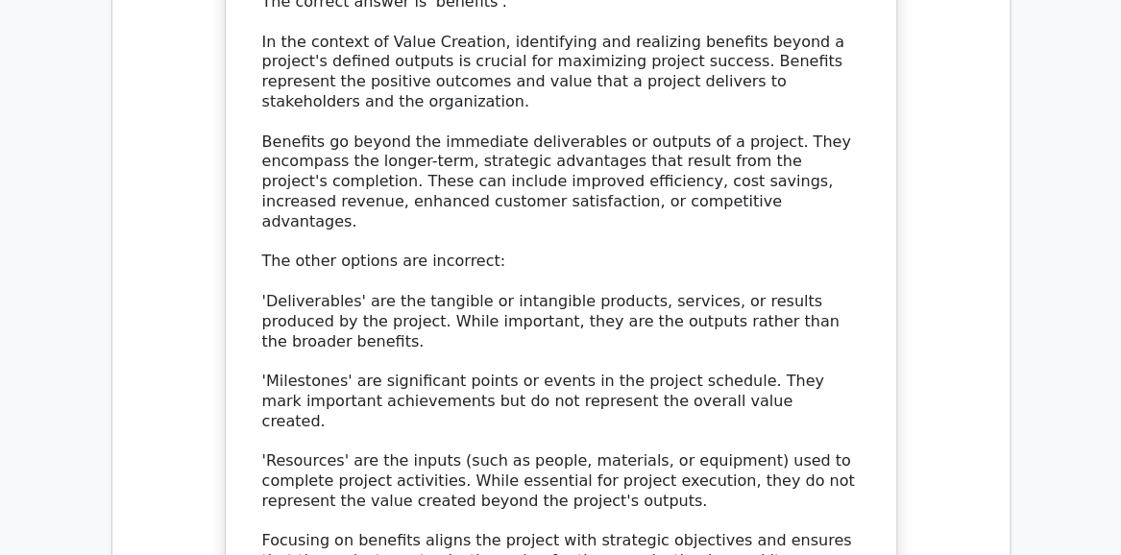
scroll to position [9701, 0]
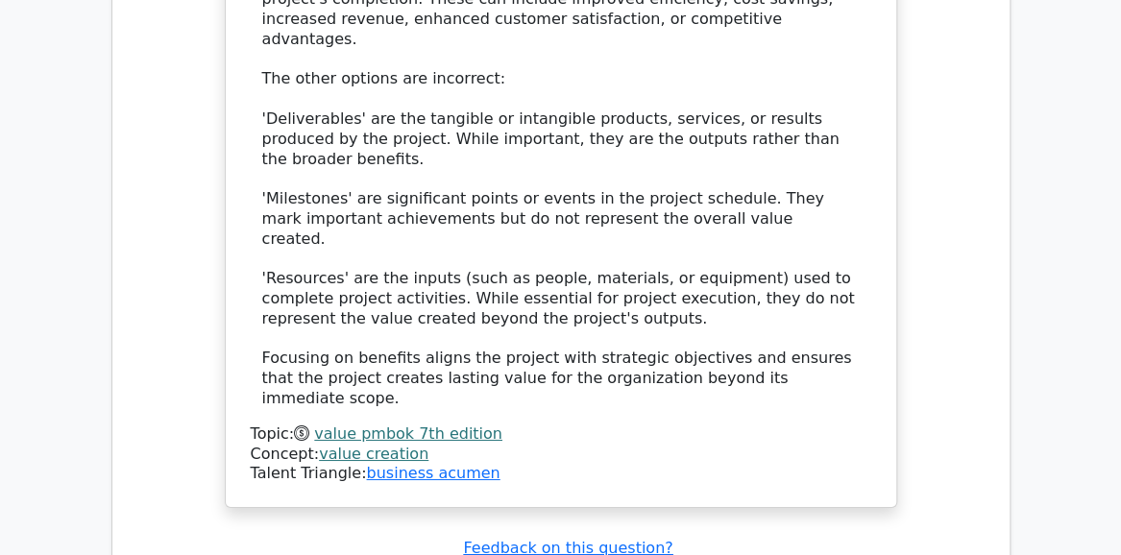
scroll to position [9784, 0]
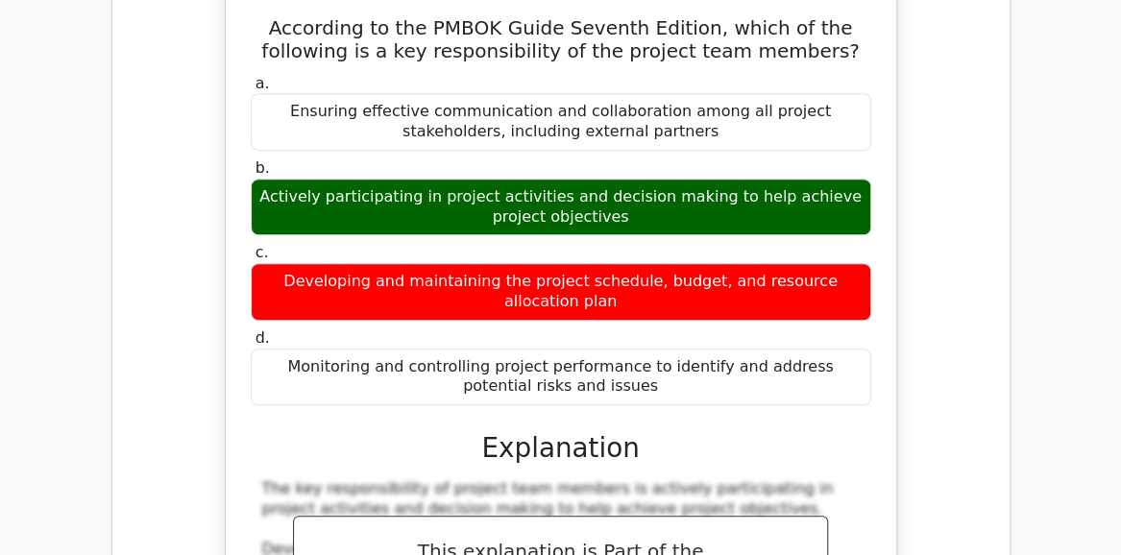
scroll to position [10745, 0]
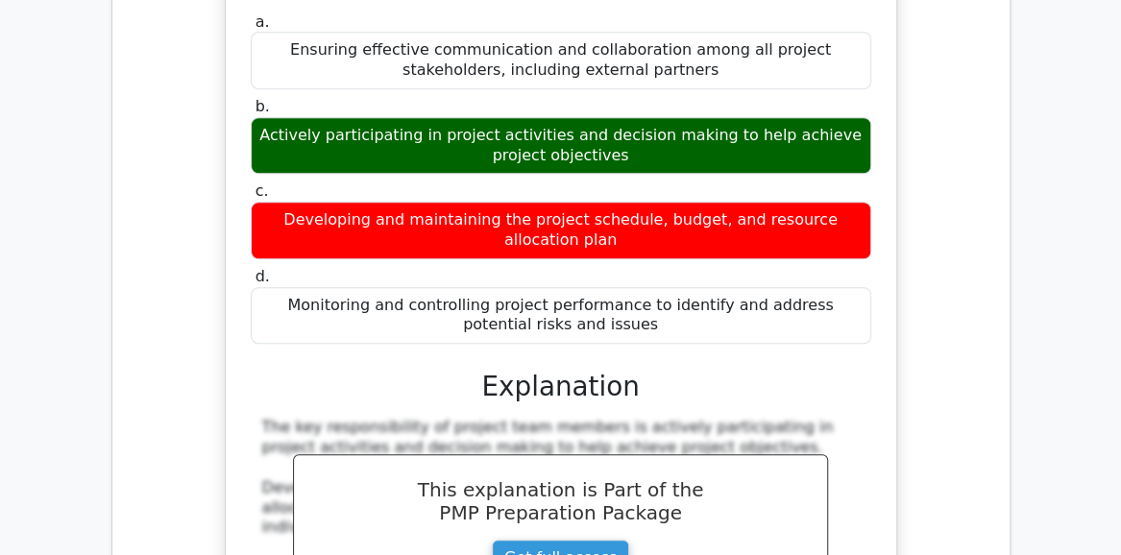
scroll to position [10553, 0]
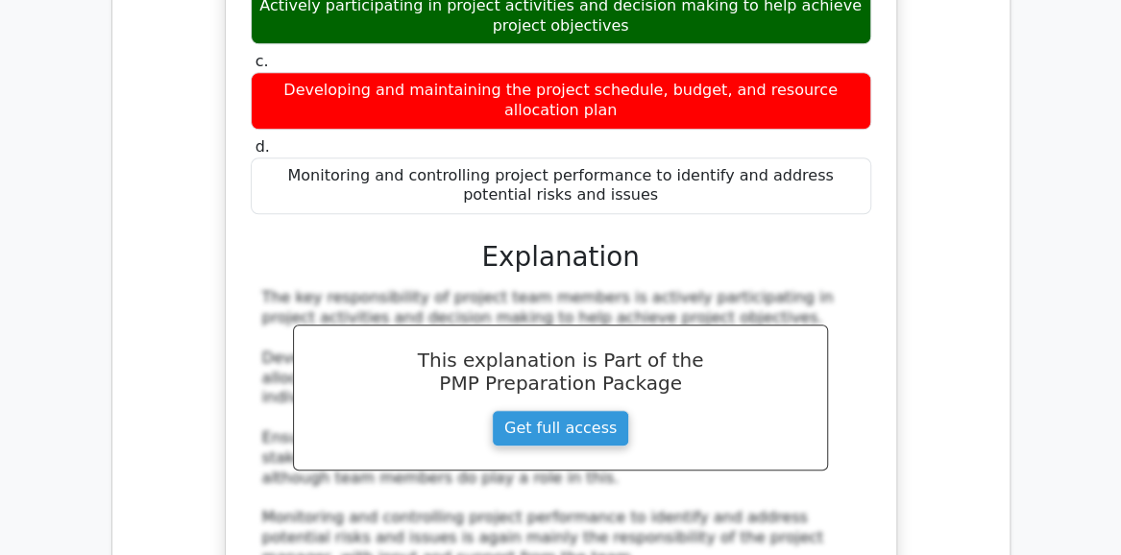
scroll to position [10649, 0]
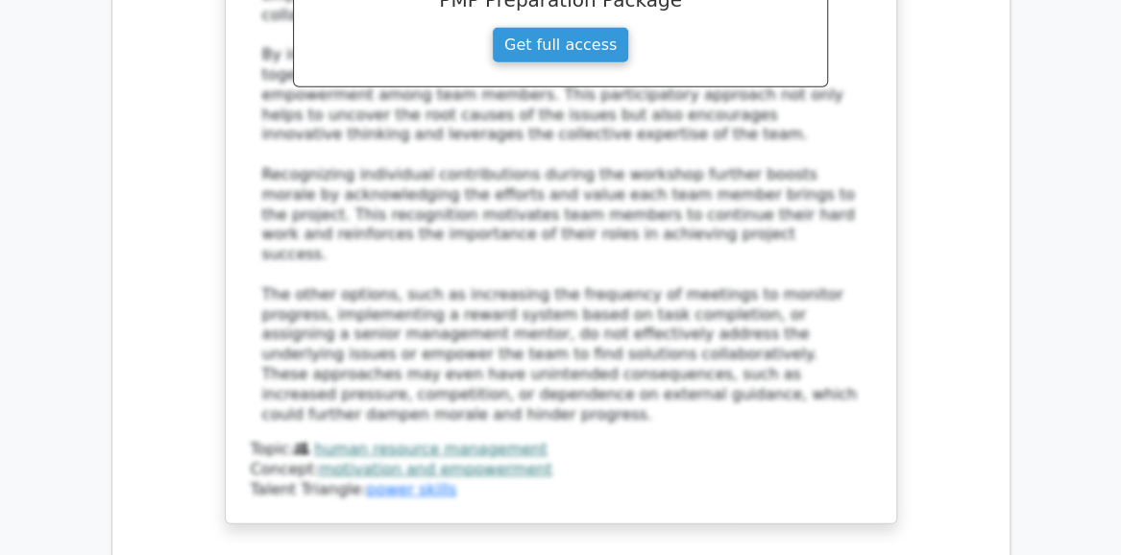
scroll to position [12553, 0]
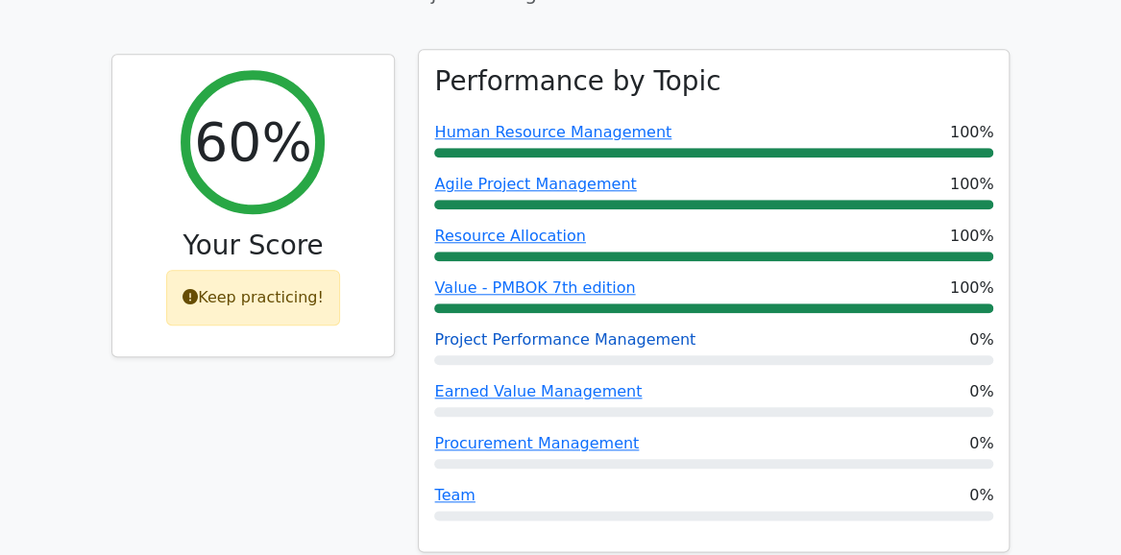
scroll to position [768, 0]
